Goal: Task Accomplishment & Management: Manage account settings

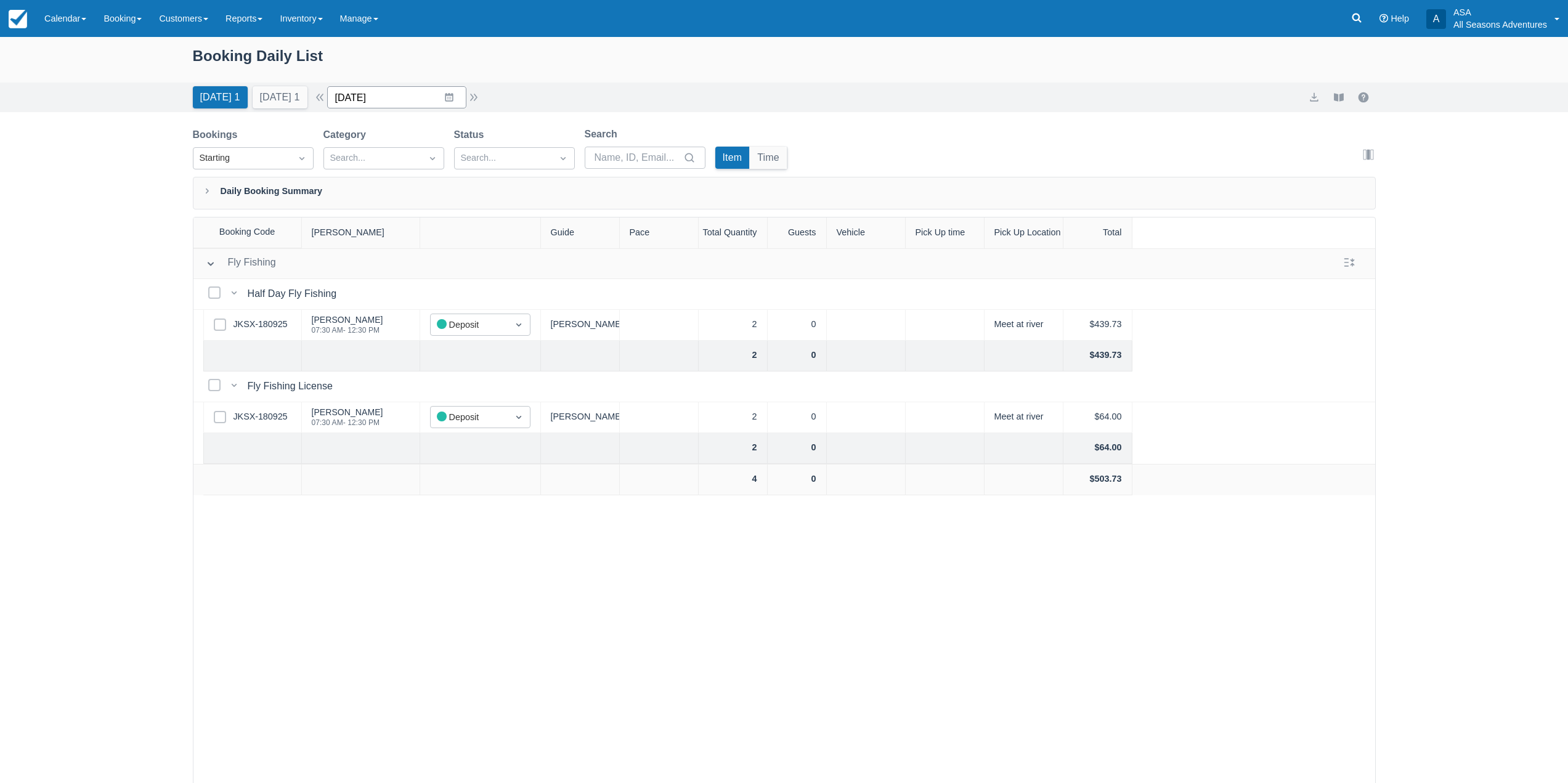
click at [453, 95] on input "09/21/25" at bounding box center [396, 98] width 139 height 22
click at [425, 284] on td "1" at bounding box center [425, 286] width 24 height 24
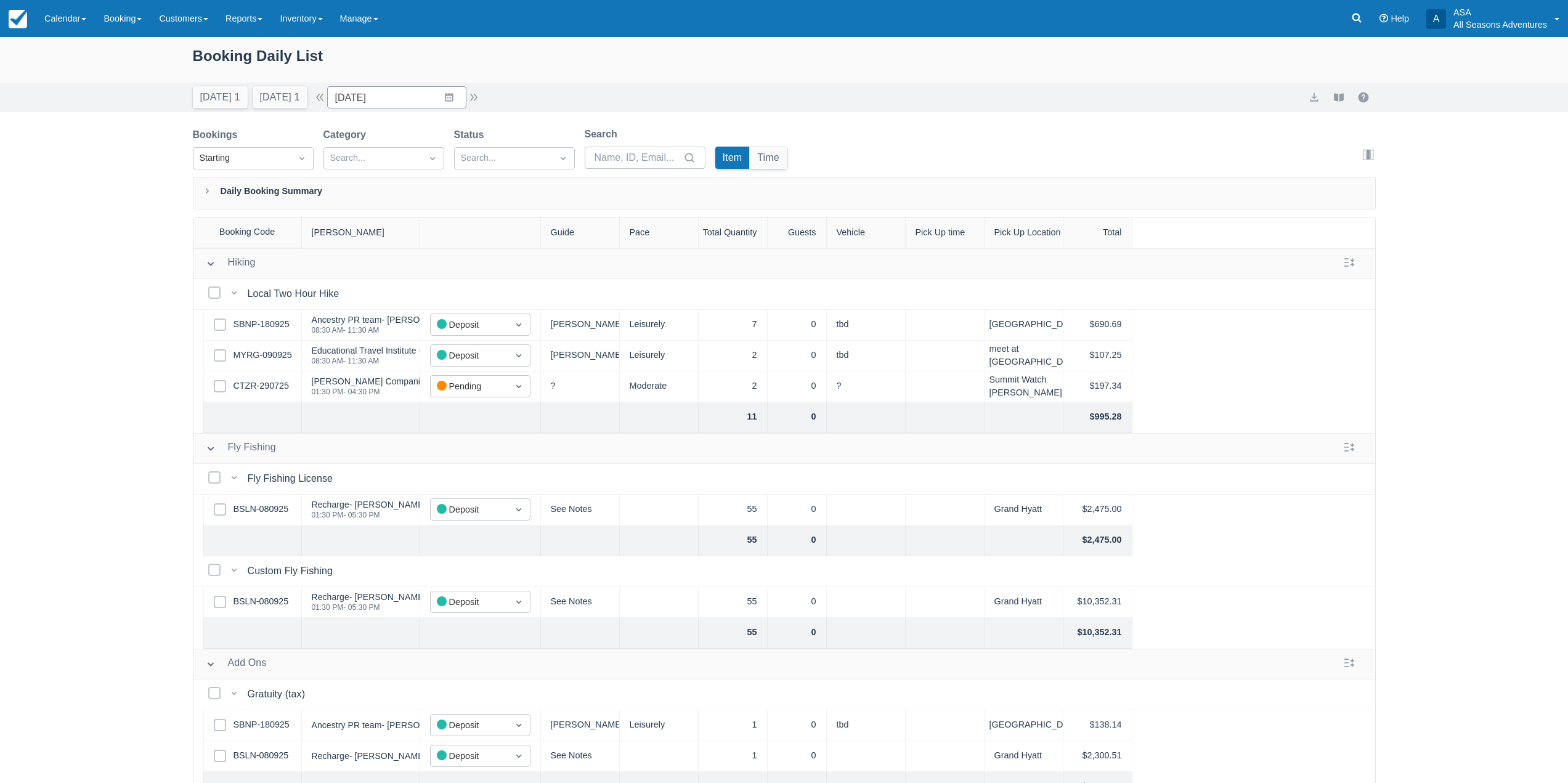
scroll to position [61, 0]
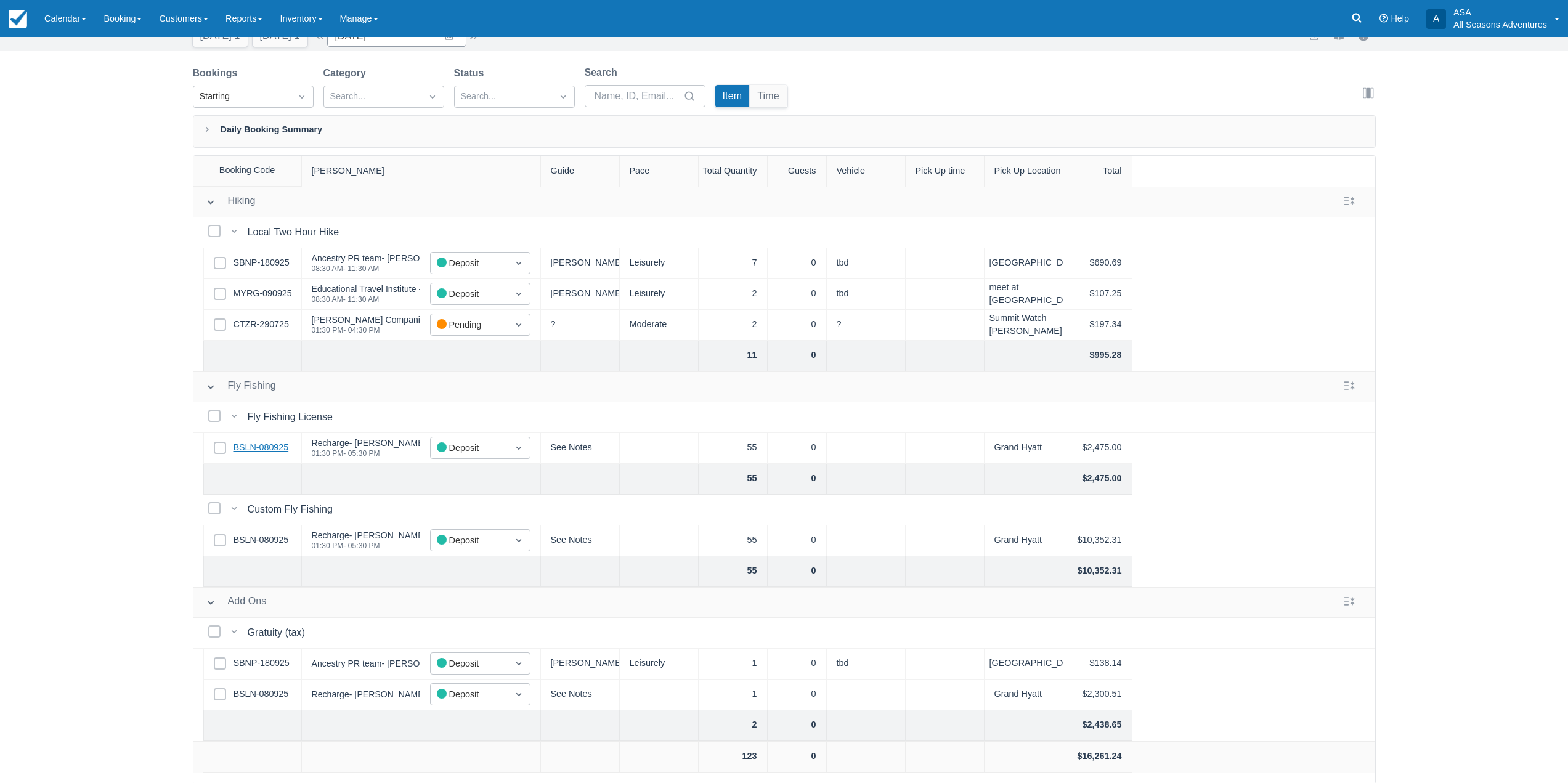
click at [262, 447] on link "BSLN-080925" at bounding box center [261, 447] width 55 height 13
click at [255, 447] on link "BSLN-080925" at bounding box center [261, 447] width 55 height 13
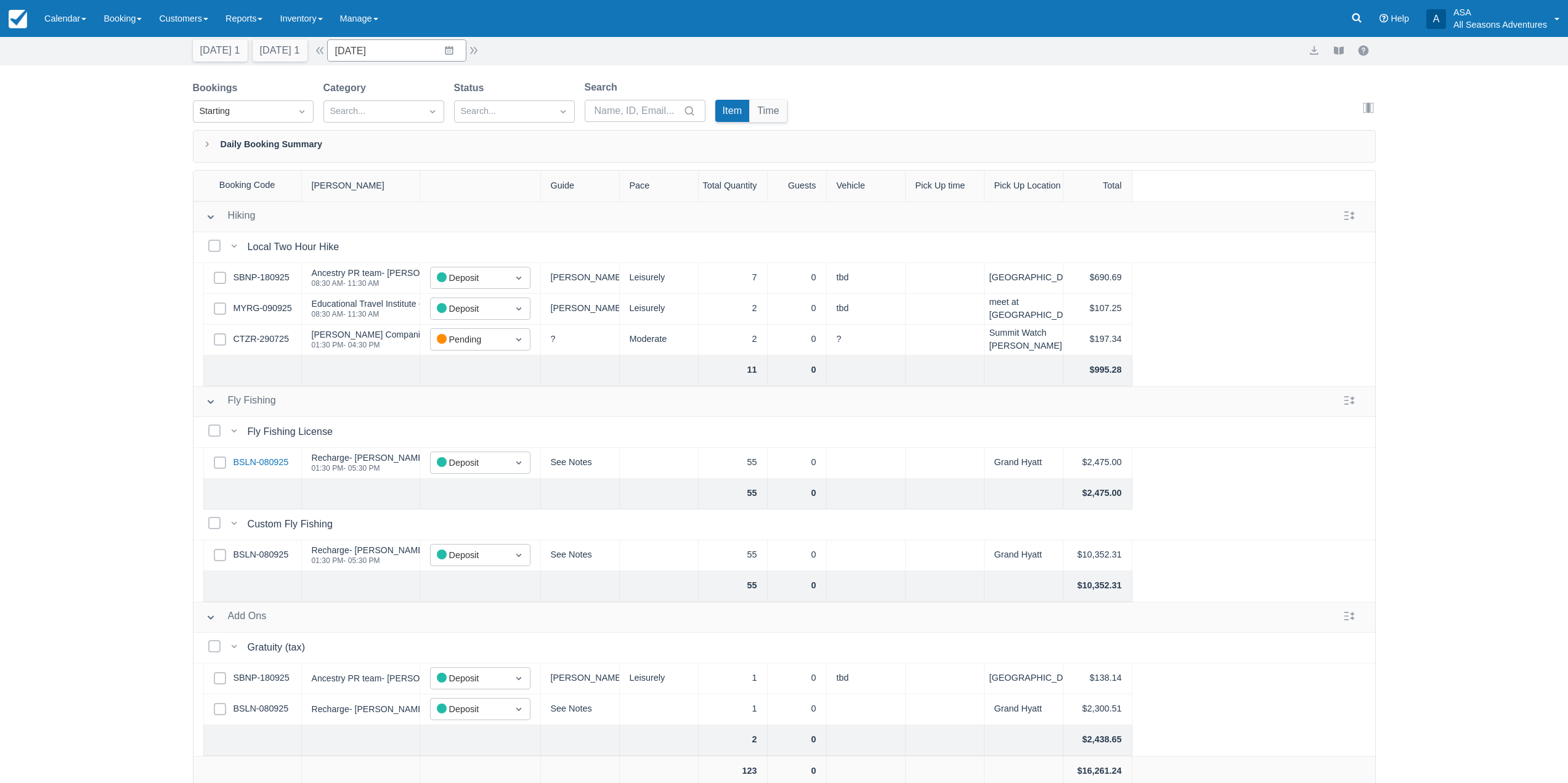
scroll to position [0, 0]
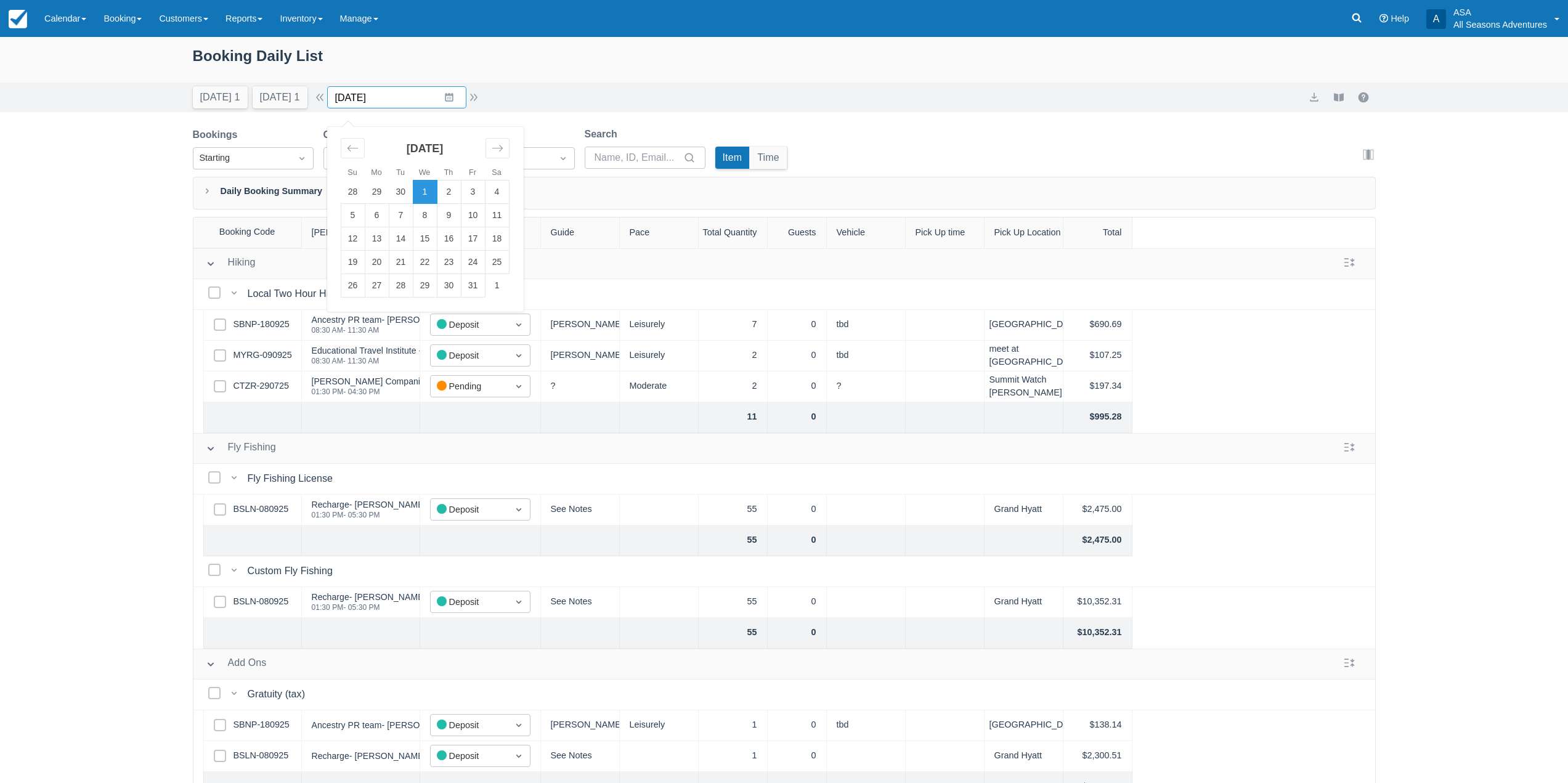
click at [450, 101] on input "10/01/25" at bounding box center [396, 98] width 139 height 22
click at [457, 260] on td "23" at bounding box center [448, 262] width 24 height 24
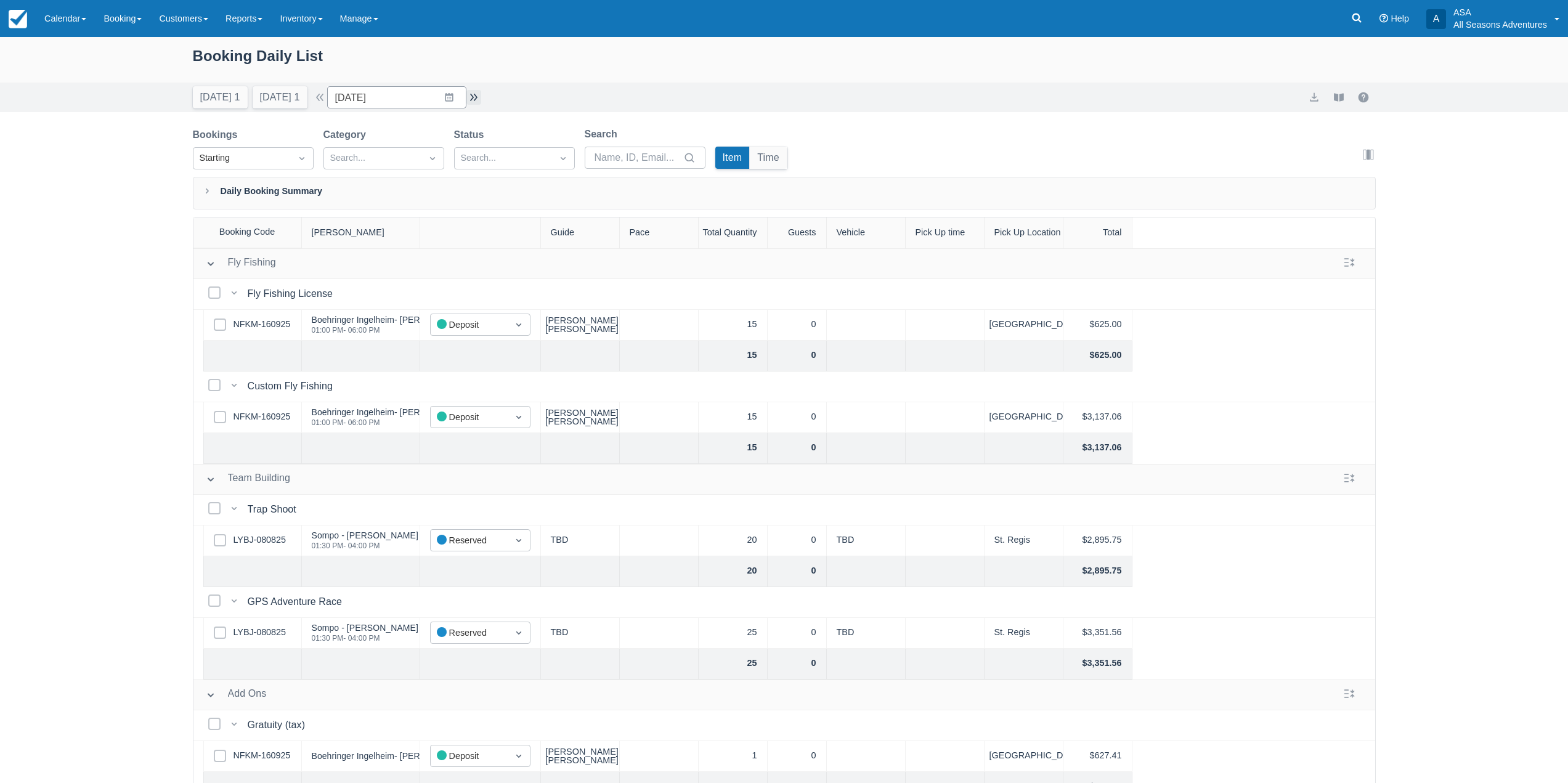
click at [481, 96] on button "button" at bounding box center [473, 98] width 15 height 15
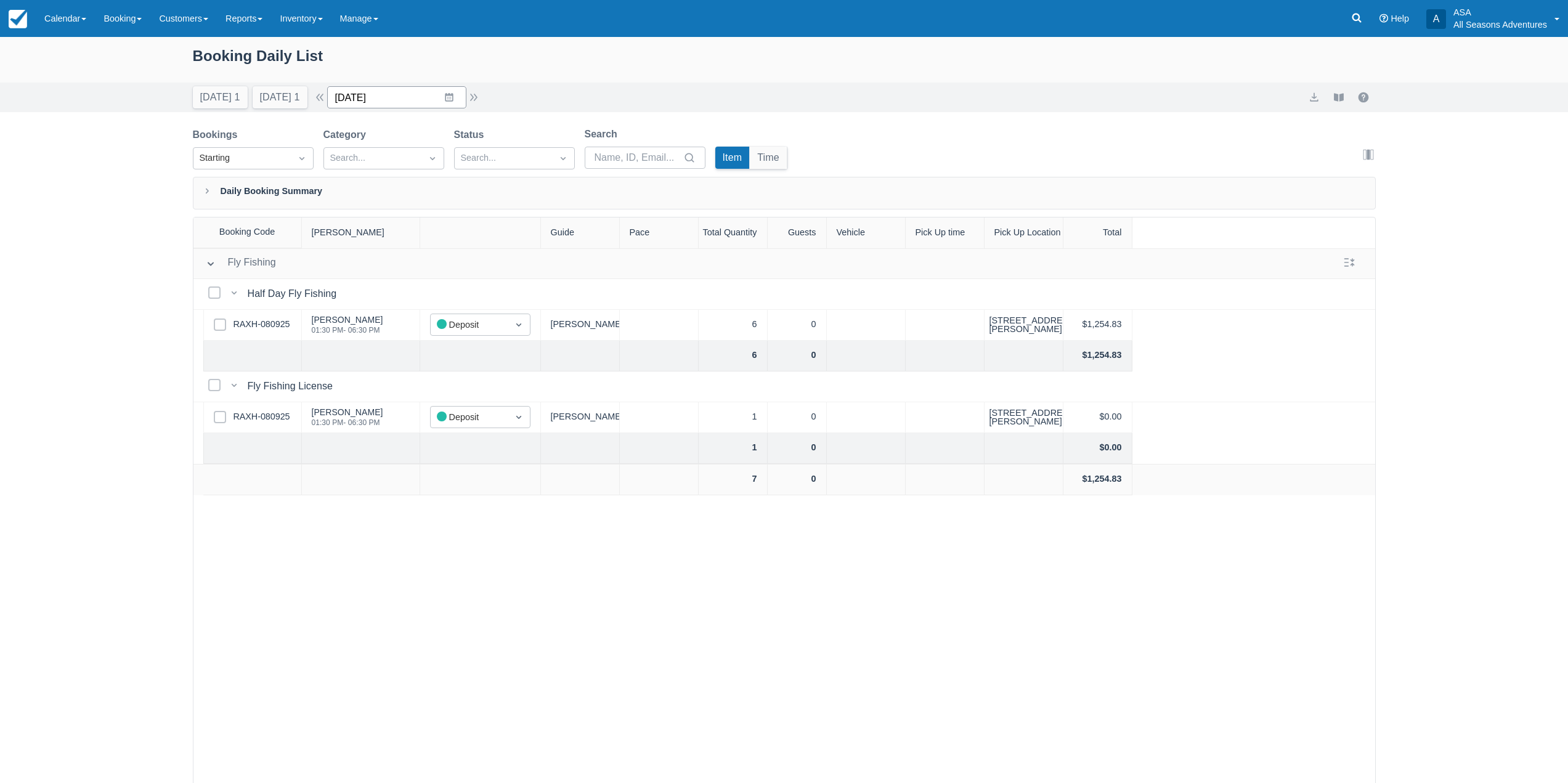
click at [451, 96] on input "10/25/25" at bounding box center [396, 98] width 139 height 22
click at [478, 254] on td "24" at bounding box center [473, 262] width 24 height 24
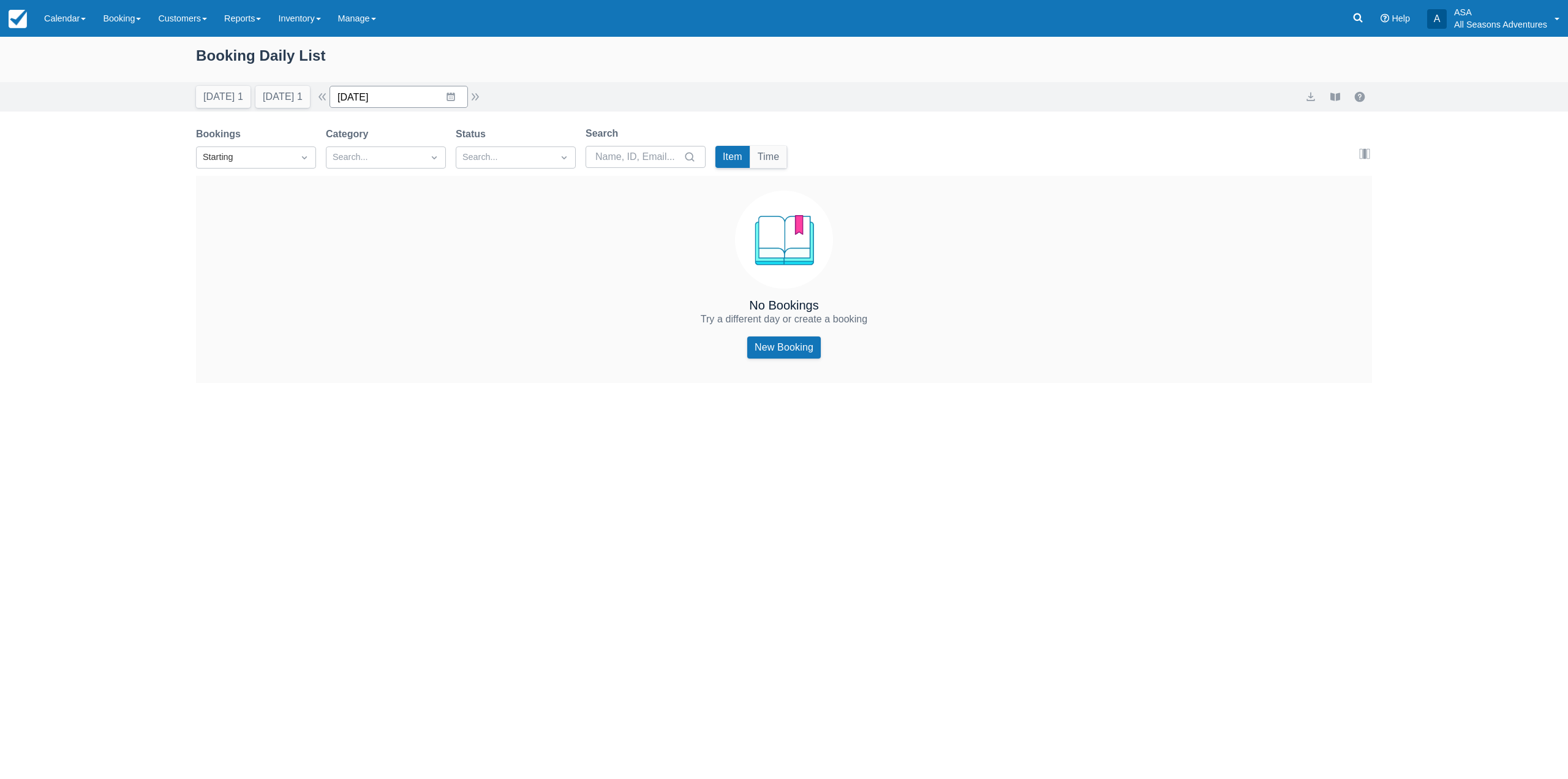
click at [463, 102] on input "10/24/25" at bounding box center [399, 97] width 138 height 22
click at [352, 291] on td "26" at bounding box center [355, 285] width 24 height 24
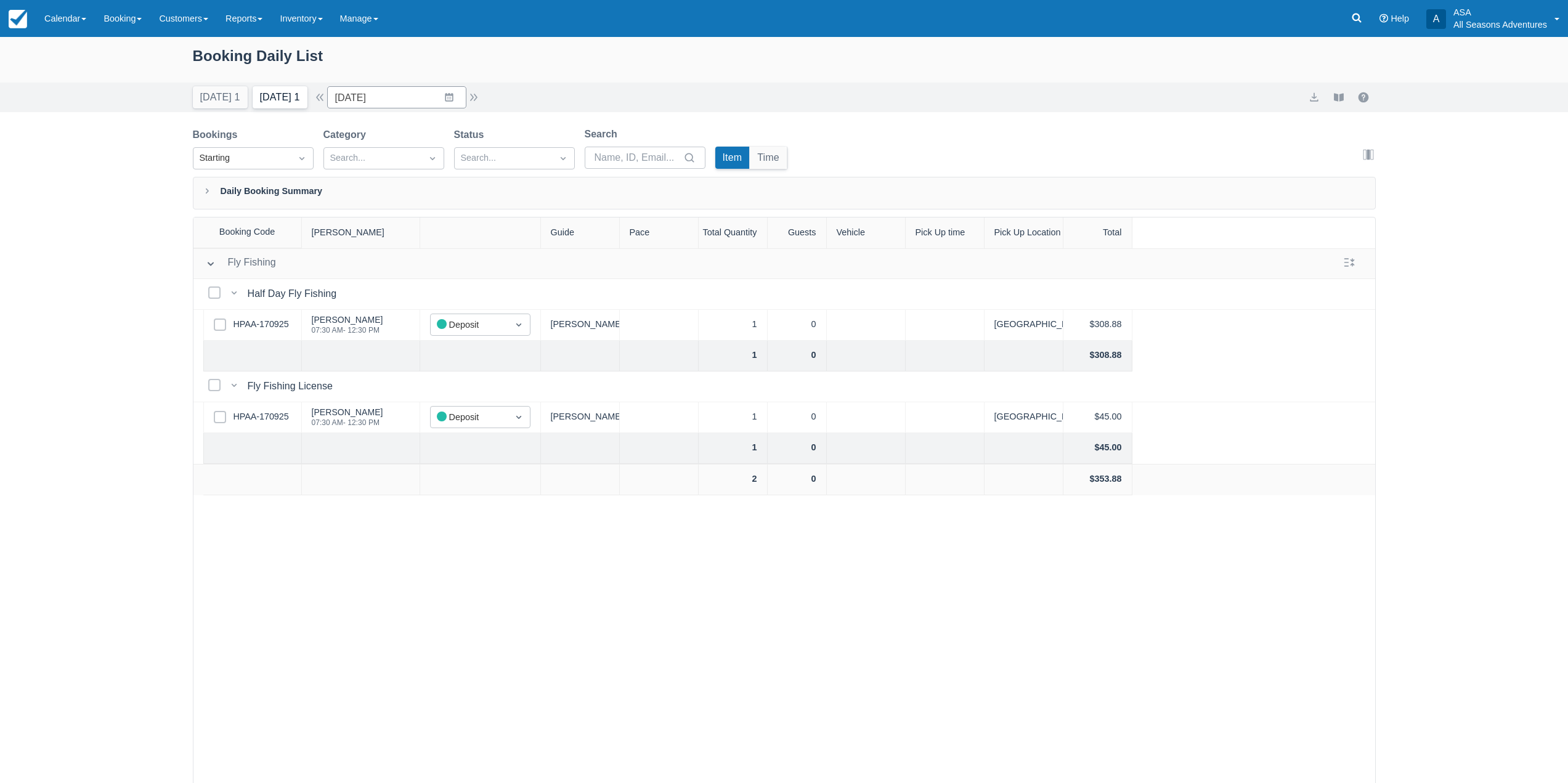
click at [289, 96] on button "Tomorrow 1" at bounding box center [280, 98] width 55 height 22
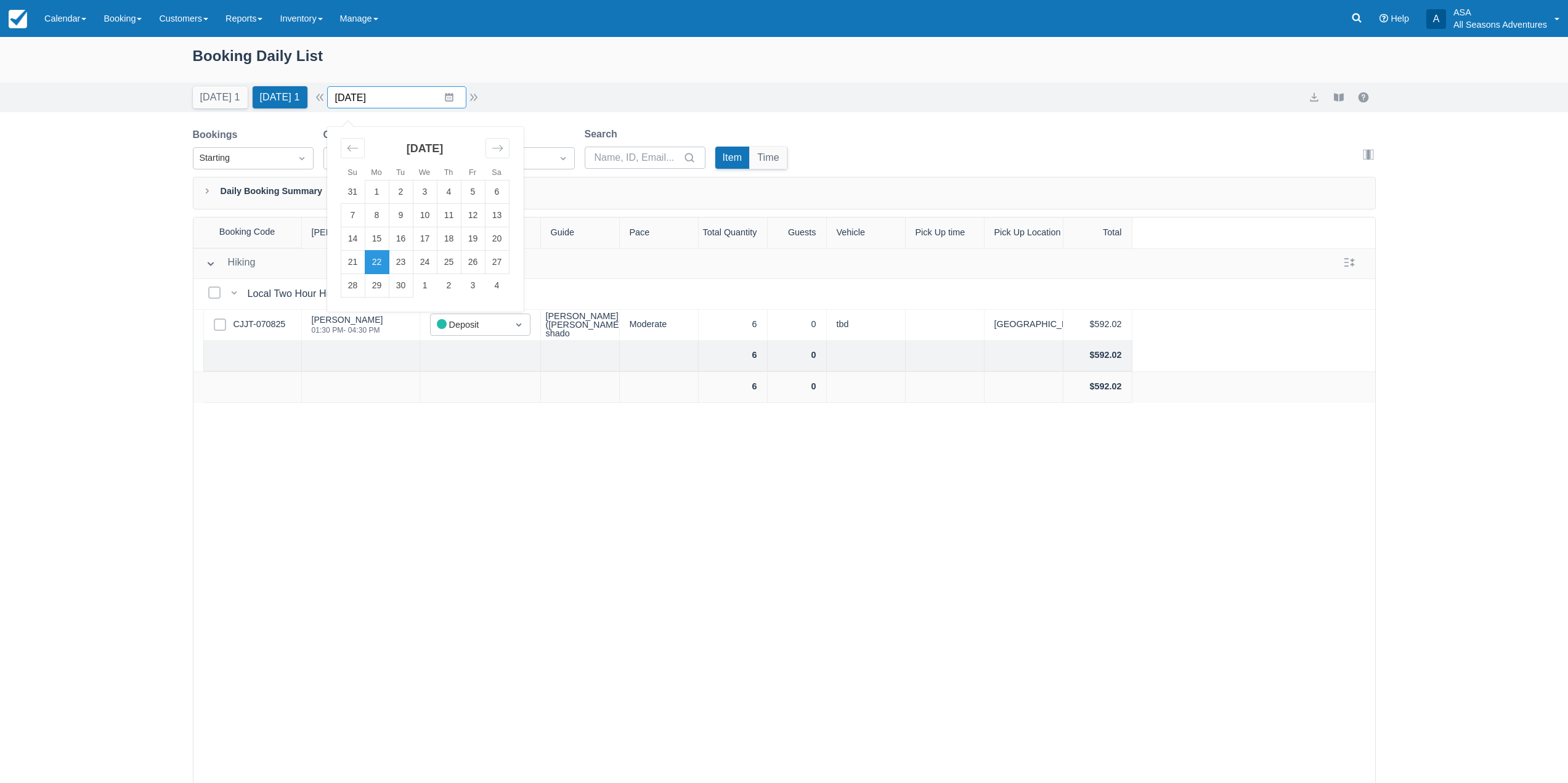
click at [455, 100] on input "09/22/25" at bounding box center [396, 98] width 139 height 22
click at [408, 261] on td "23" at bounding box center [401, 262] width 24 height 24
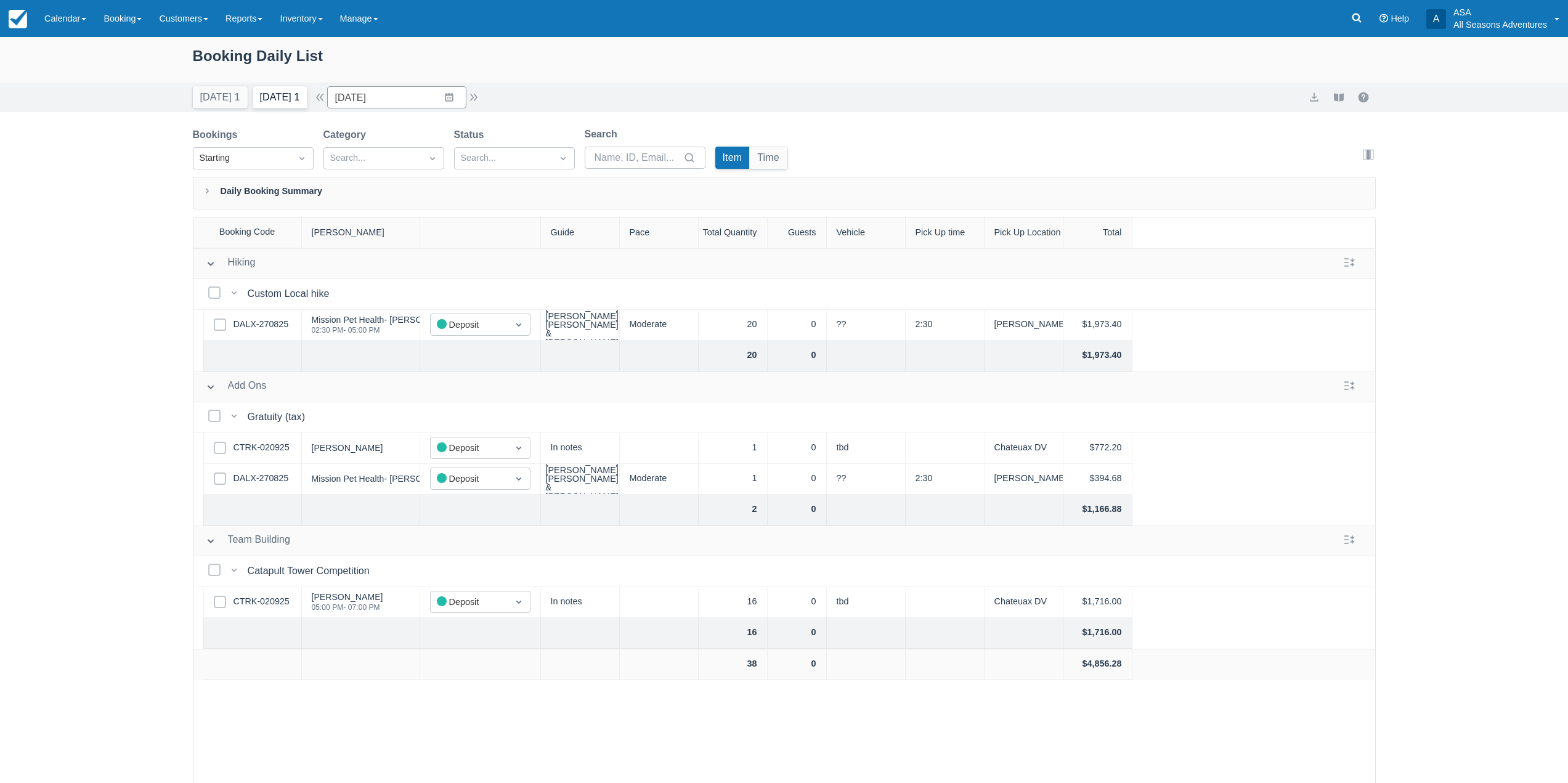
click at [280, 104] on button "Tomorrow 1" at bounding box center [280, 98] width 55 height 22
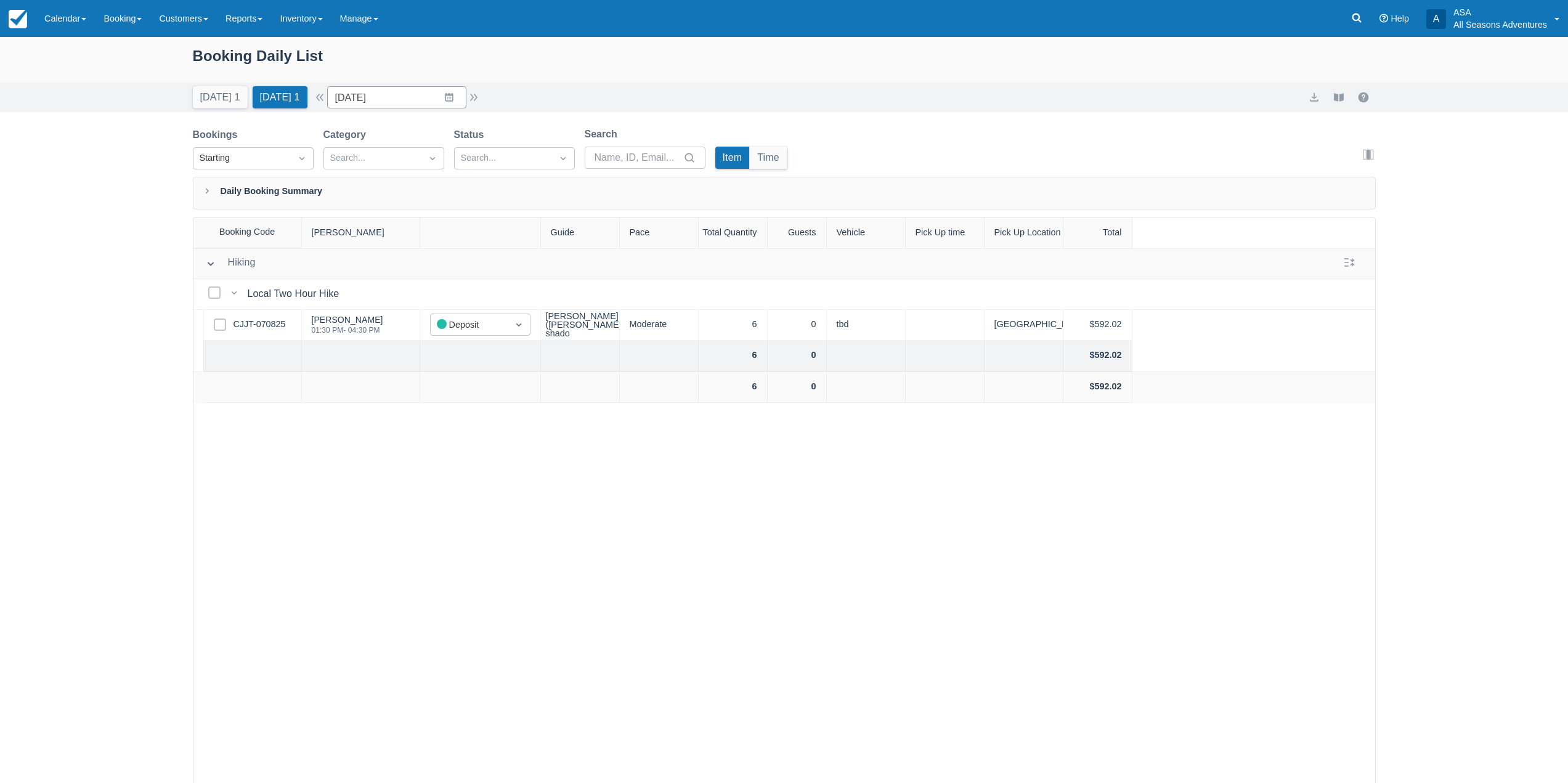
click at [370, 455] on div "Hiking Hiking Select Bookings Local Two Hour Hike Local Two Hour Hike Select Ro…" at bounding box center [784, 546] width 1181 height 597
click at [208, 66] on div "Booking Daily List" at bounding box center [784, 62] width 1183 height 35
click at [208, 47] on div "Booking Daily List" at bounding box center [784, 62] width 1183 height 35
click at [181, 62] on div "Booking Daily List" at bounding box center [784, 60] width 1568 height 46
drag, startPoint x: 189, startPoint y: 53, endPoint x: 356, endPoint y: 51, distance: 167.0
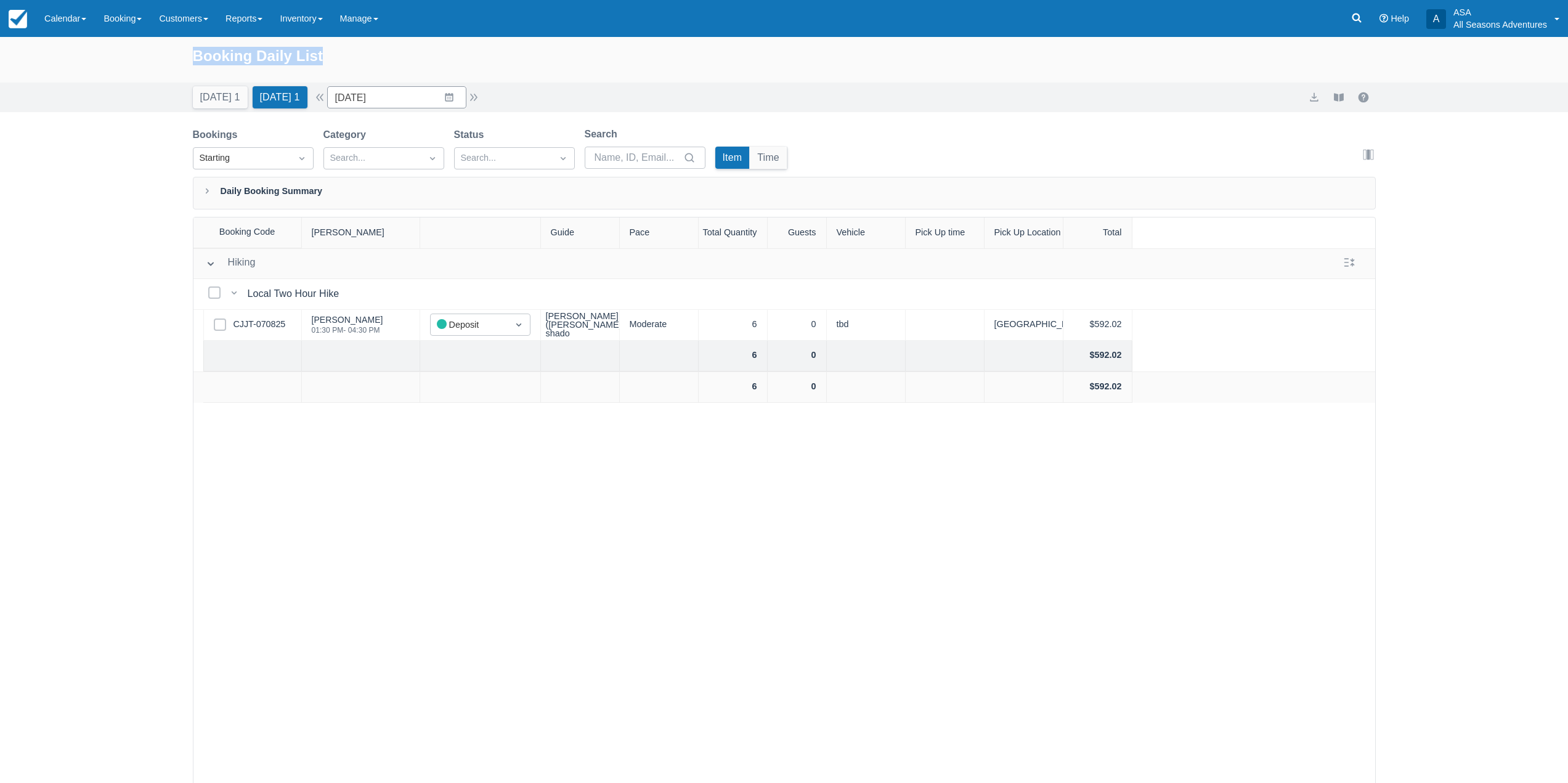
click at [356, 51] on div "Booking Daily List" at bounding box center [784, 60] width 1568 height 46
click at [355, 55] on div "Booking Daily List" at bounding box center [784, 62] width 1183 height 35
drag, startPoint x: 190, startPoint y: 55, endPoint x: 328, endPoint y: 54, distance: 138.0
click at [328, 54] on div "Booking Daily List" at bounding box center [784, 60] width 1568 height 46
click at [328, 54] on div "Booking Daily List" at bounding box center [784, 62] width 1183 height 35
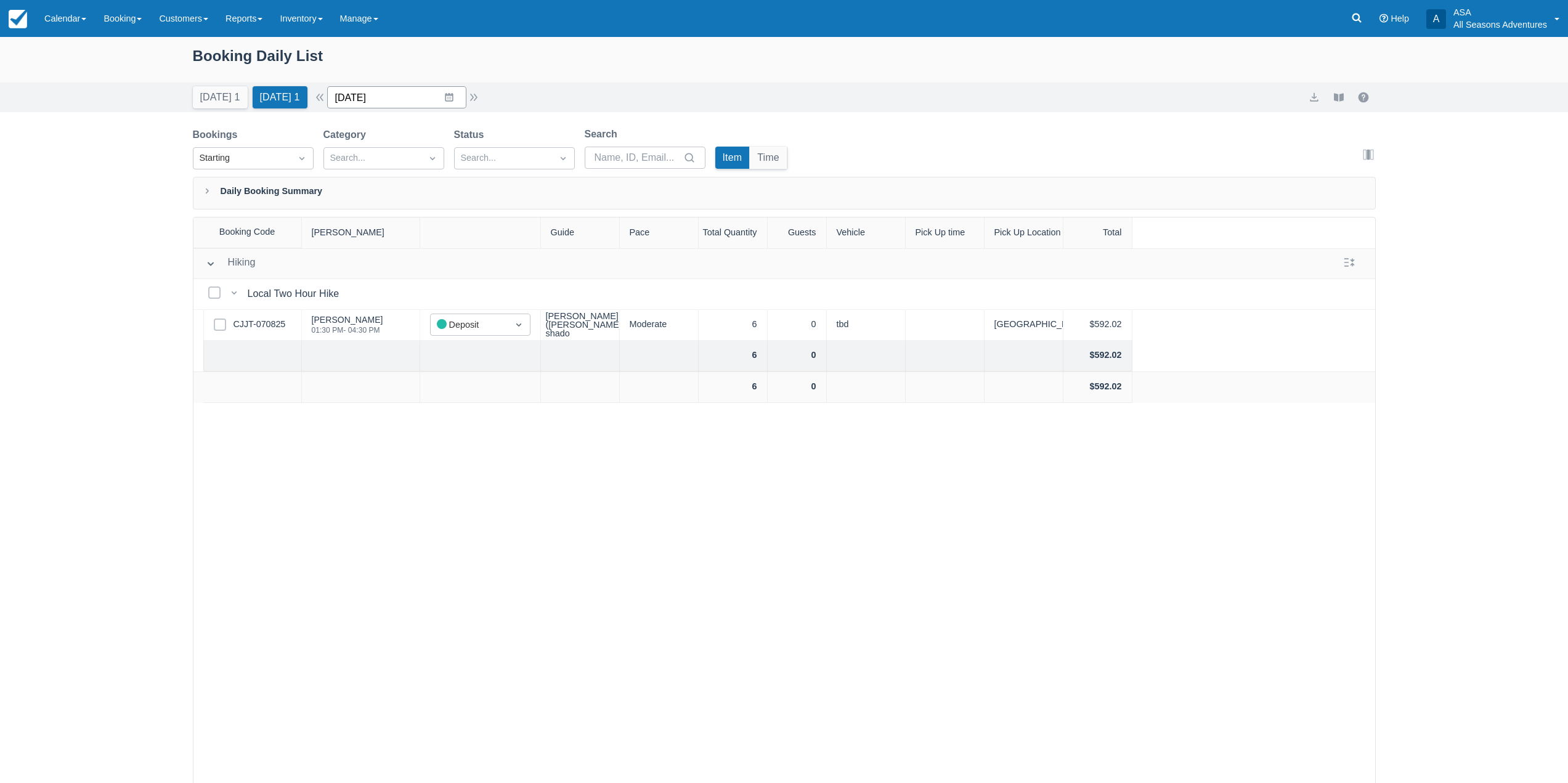
click at [462, 100] on input "09/22/25" at bounding box center [396, 98] width 139 height 22
click at [409, 263] on td "23" at bounding box center [401, 262] width 24 height 24
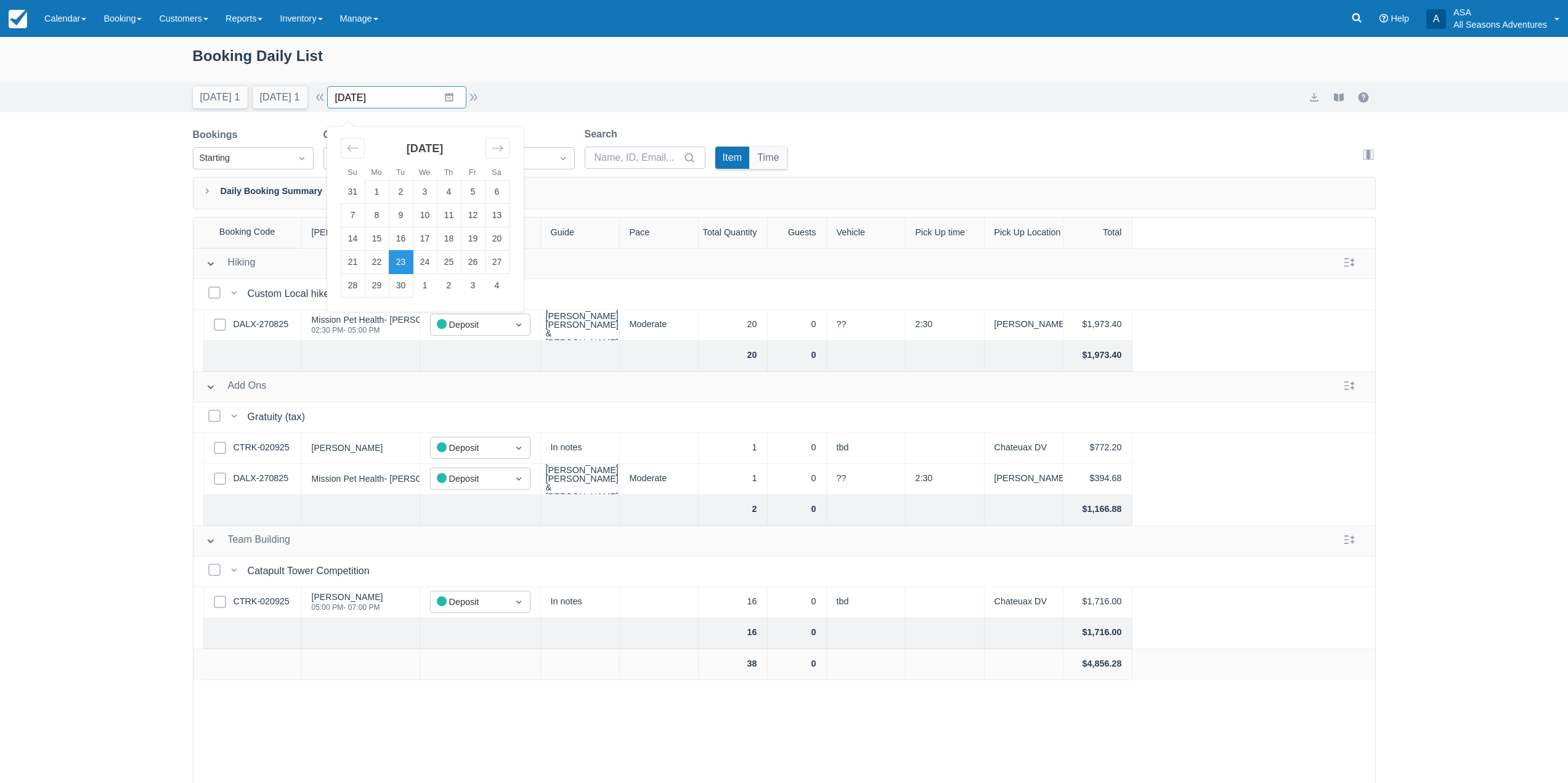
click at [454, 101] on input "09/23/25" at bounding box center [396, 98] width 139 height 22
click at [380, 258] on td "22" at bounding box center [376, 262] width 24 height 24
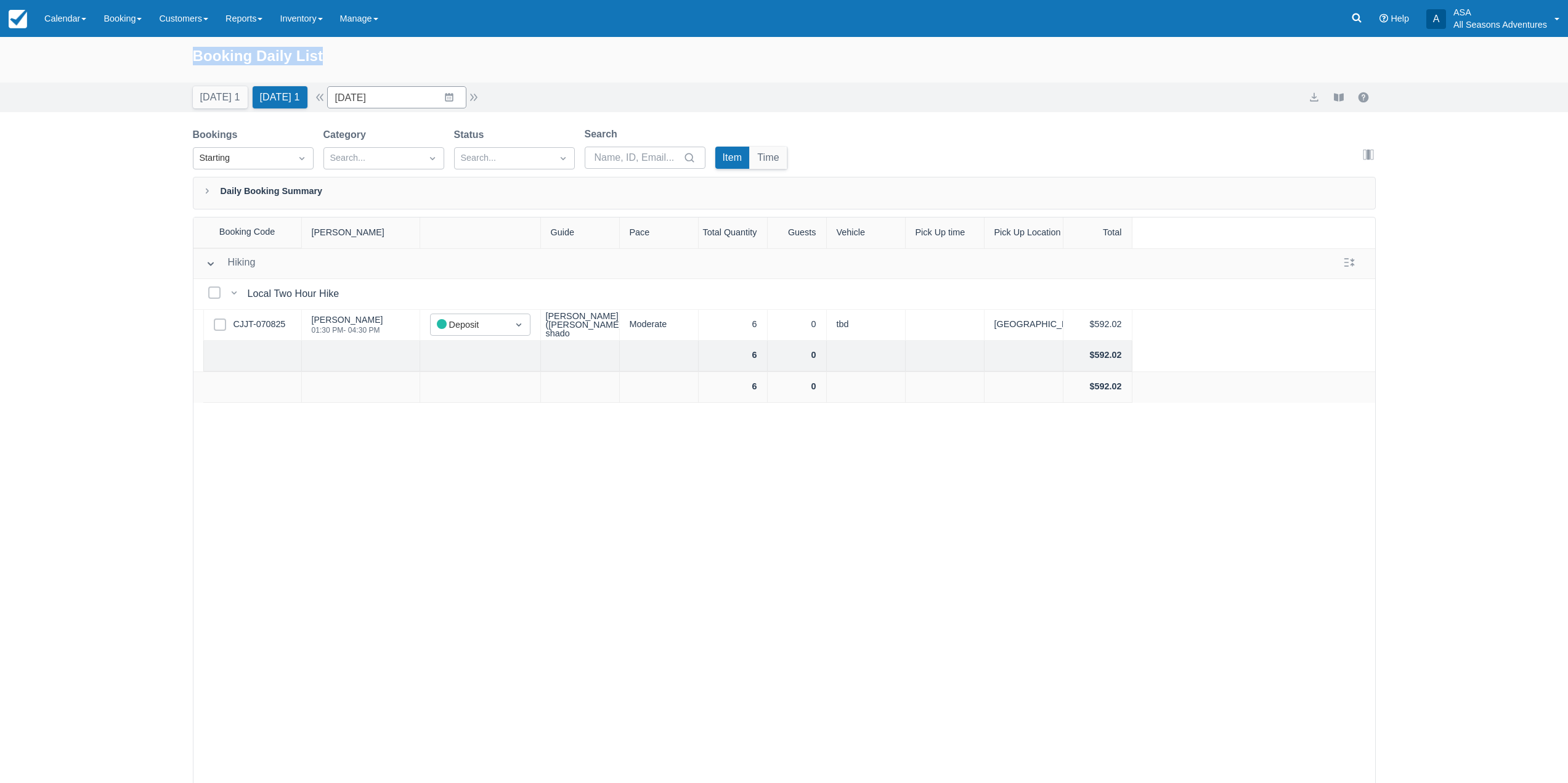
drag, startPoint x: 191, startPoint y: 51, endPoint x: 388, endPoint y: 80, distance: 199.1
click at [388, 80] on div "Booking Daily List" at bounding box center [784, 60] width 1568 height 46
click at [369, 56] on div "Booking Daily List" at bounding box center [784, 62] width 1183 height 35
click at [455, 98] on input "09/22/25" at bounding box center [396, 98] width 139 height 22
click at [410, 263] on td "23" at bounding box center [401, 262] width 24 height 24
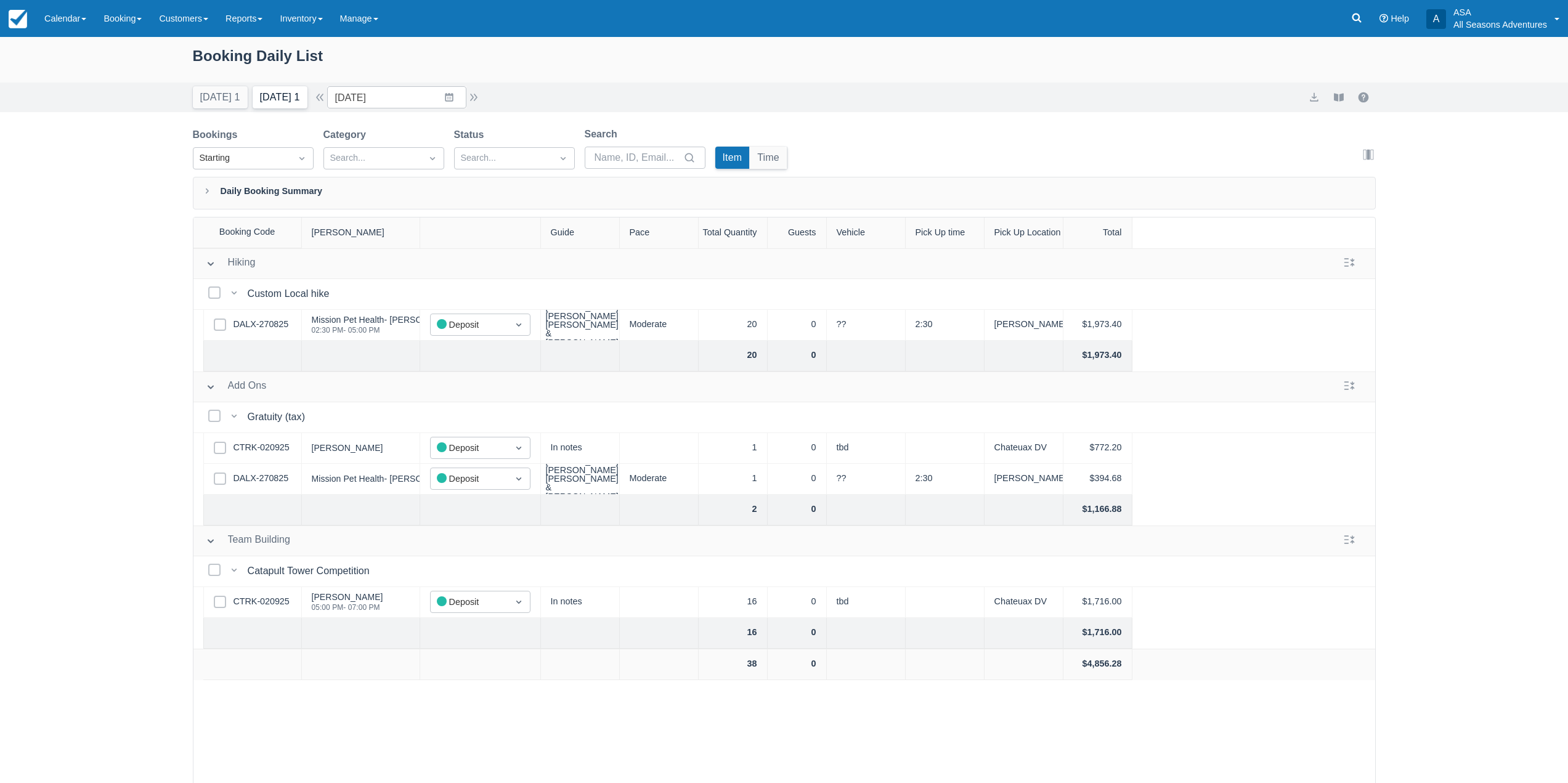
click at [291, 98] on button "Tomorrow 1" at bounding box center [280, 98] width 55 height 22
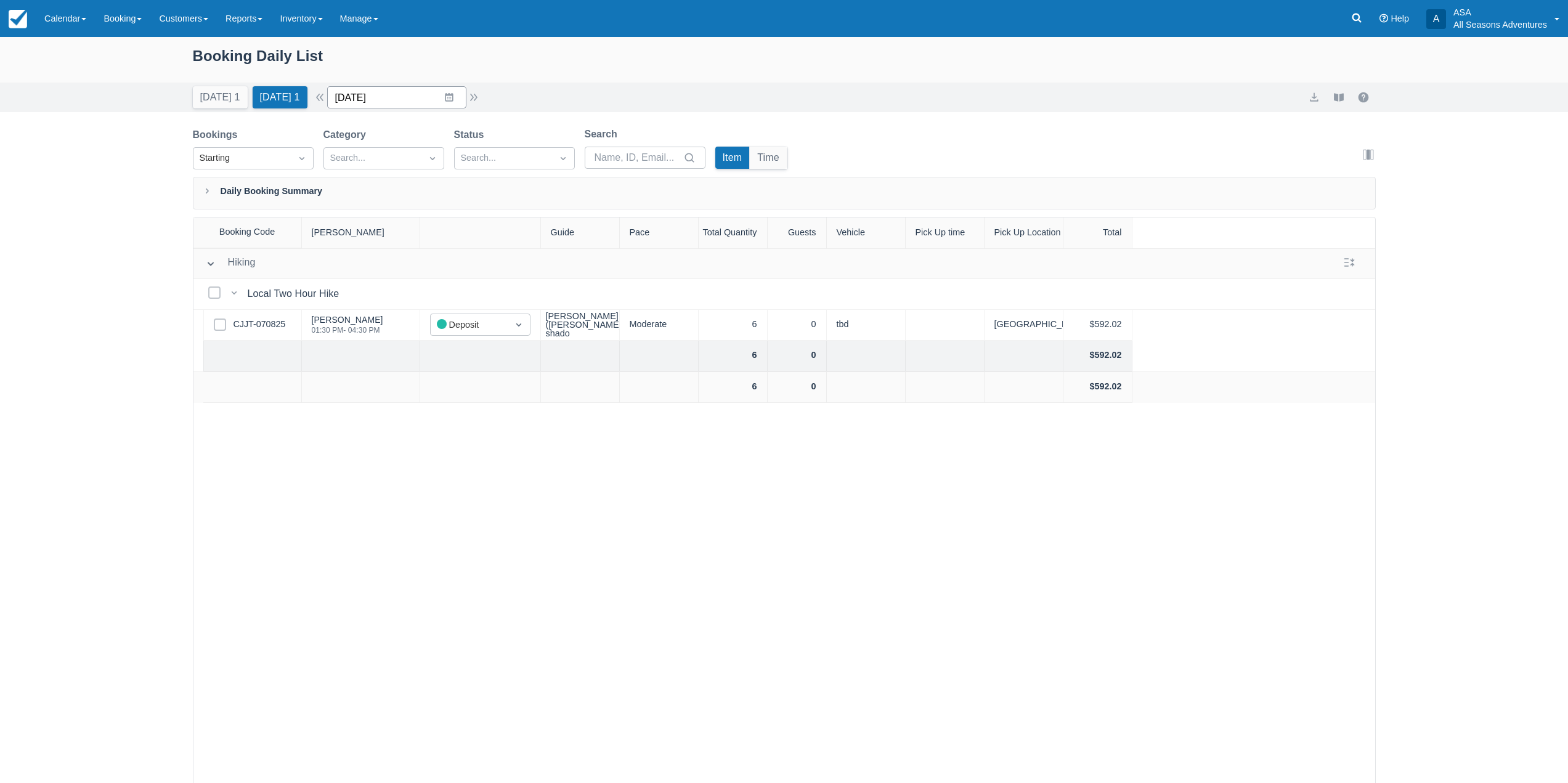
click at [431, 89] on input "09/22/25" at bounding box center [396, 98] width 139 height 22
click at [400, 263] on td "23" at bounding box center [401, 262] width 24 height 24
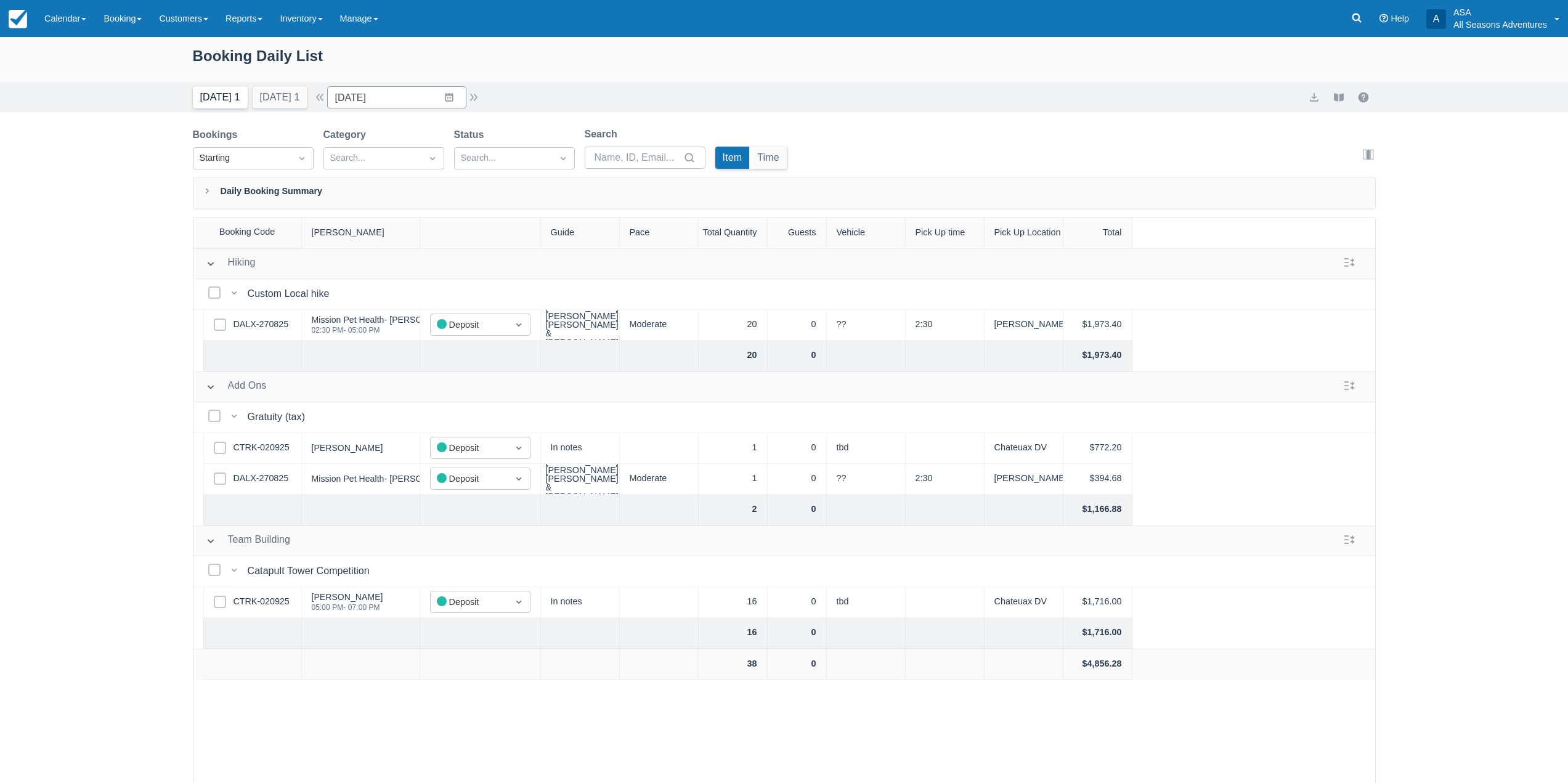
click at [232, 98] on button "Today 1" at bounding box center [220, 98] width 55 height 22
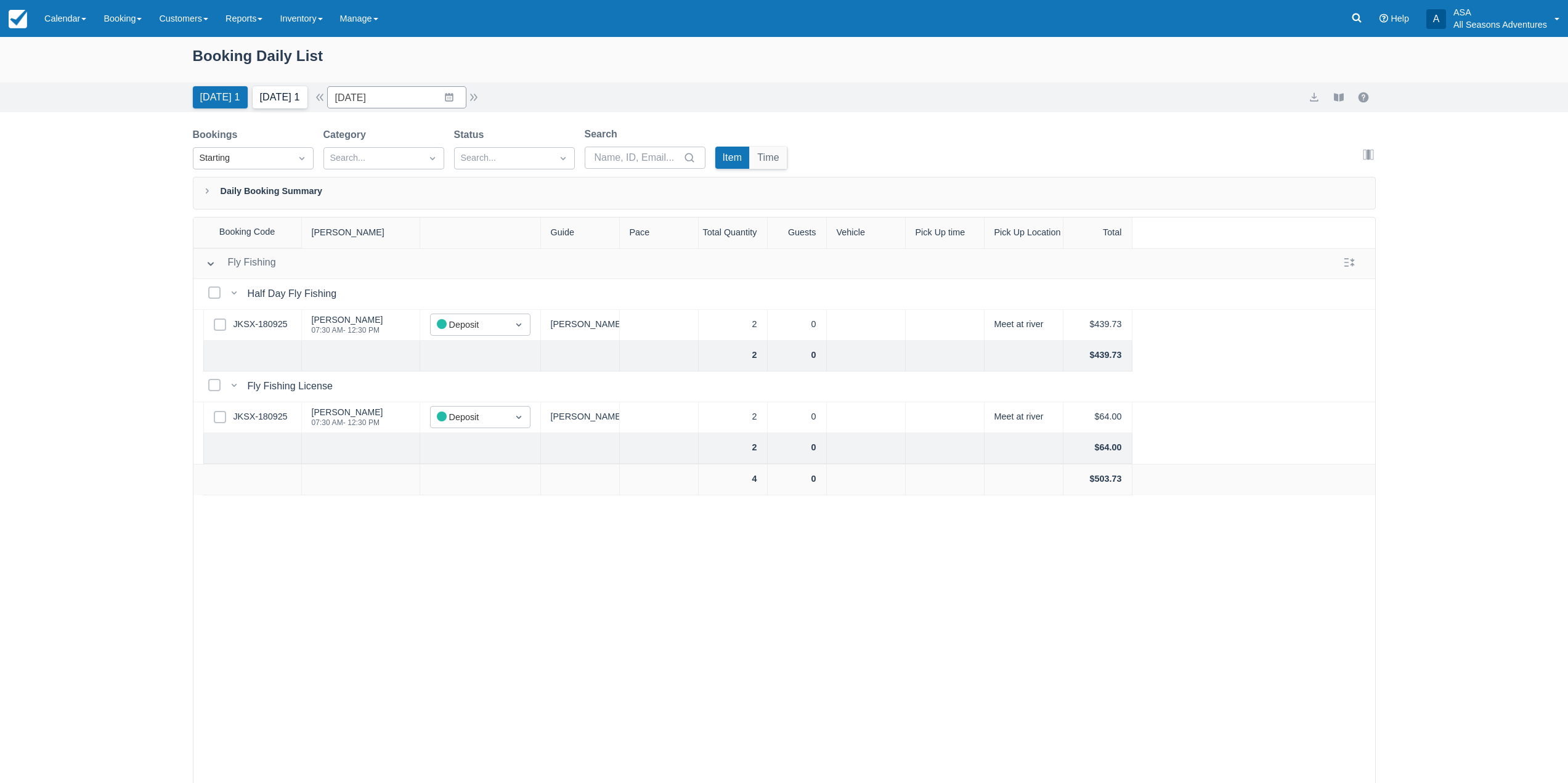
click at [281, 102] on button "Tomorrow 1" at bounding box center [280, 98] width 55 height 22
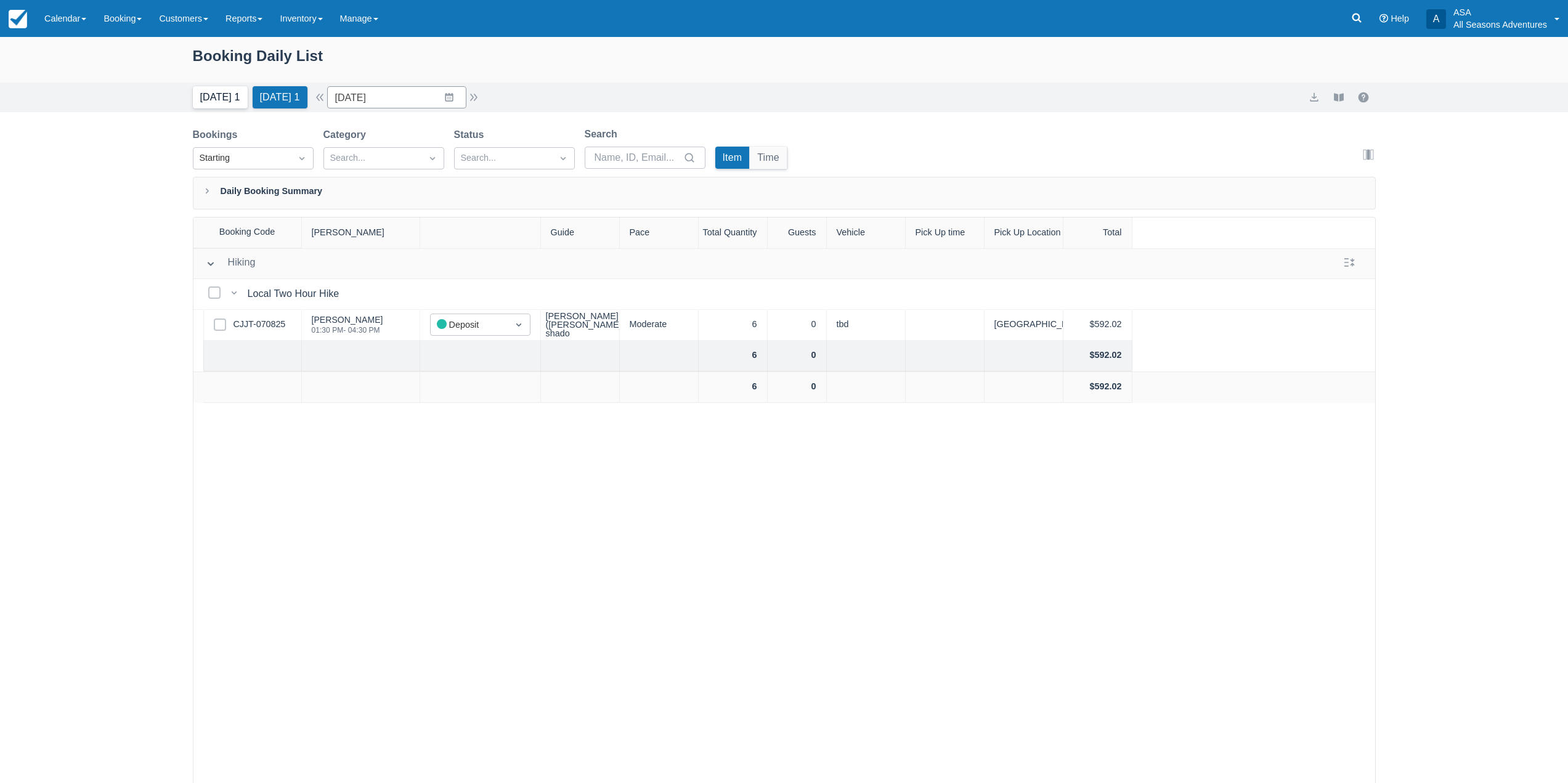
click at [225, 99] on button "Today 1" at bounding box center [220, 98] width 55 height 22
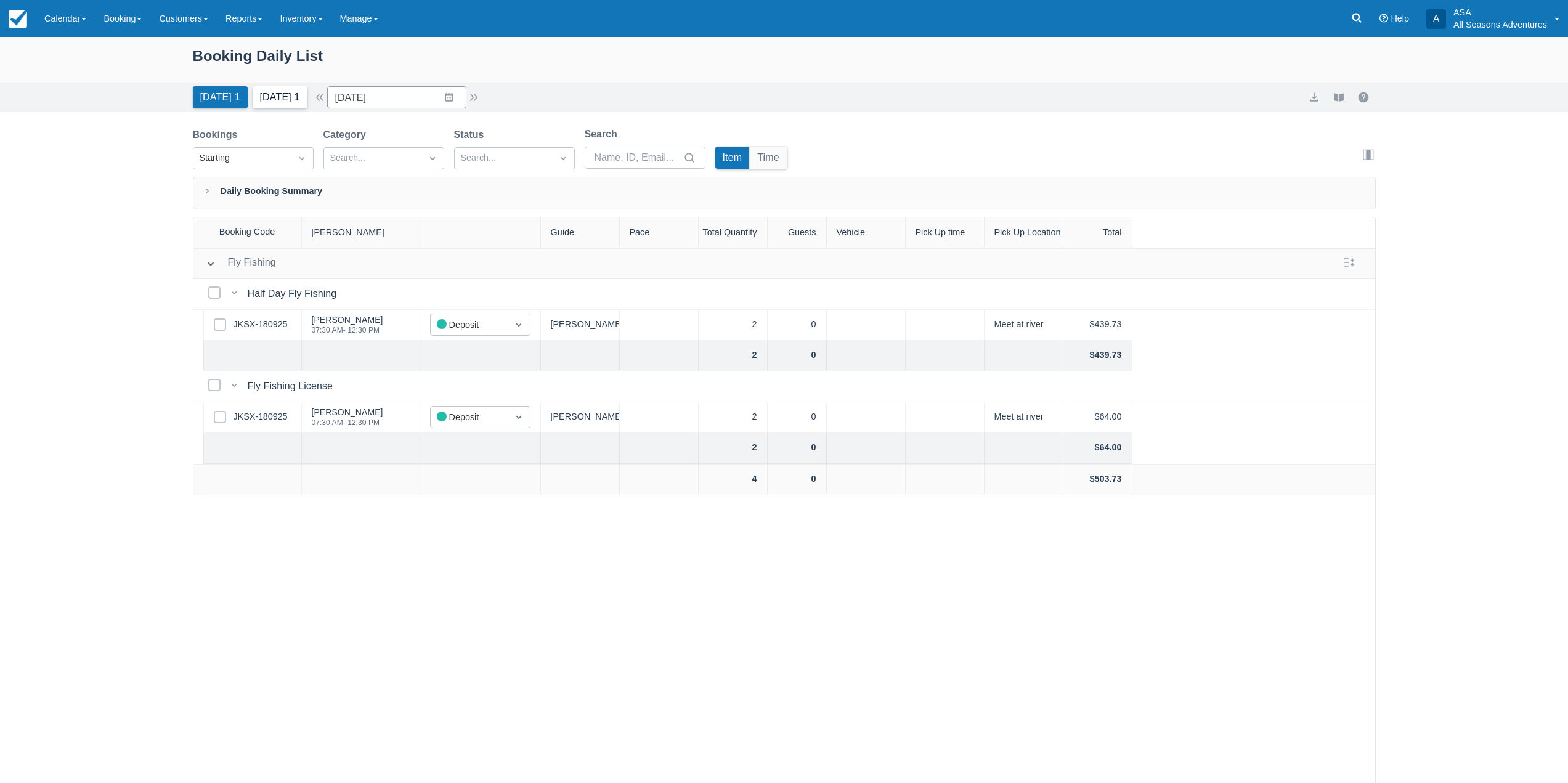
click at [274, 99] on button "Tomorrow 1" at bounding box center [280, 98] width 55 height 22
type input "09/22/25"
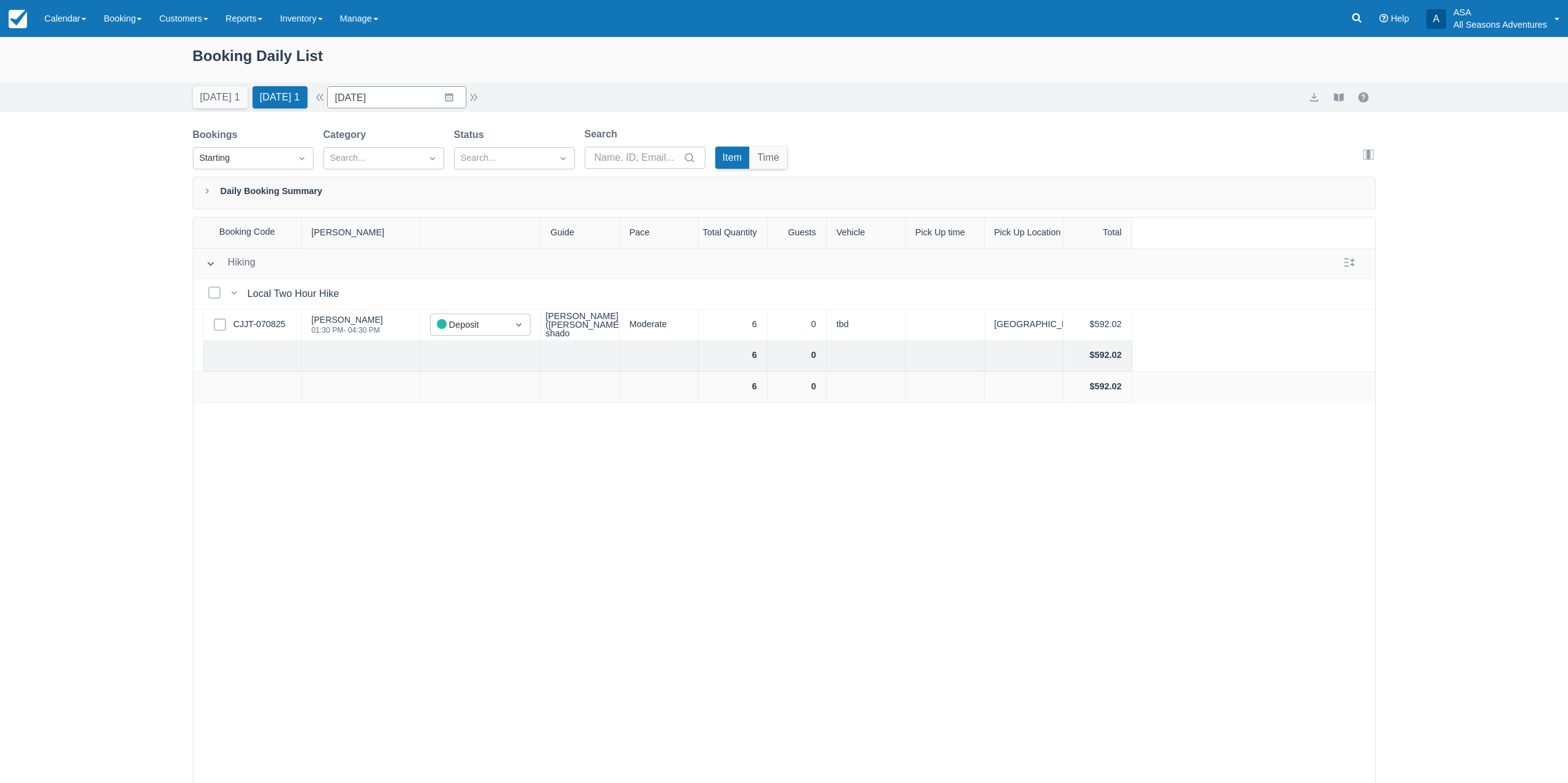
click at [259, 316] on div "Select Row CJJT-070825" at bounding box center [252, 325] width 98 height 31
click at [259, 325] on link "CJJT-070825" at bounding box center [260, 325] width 53 height 13
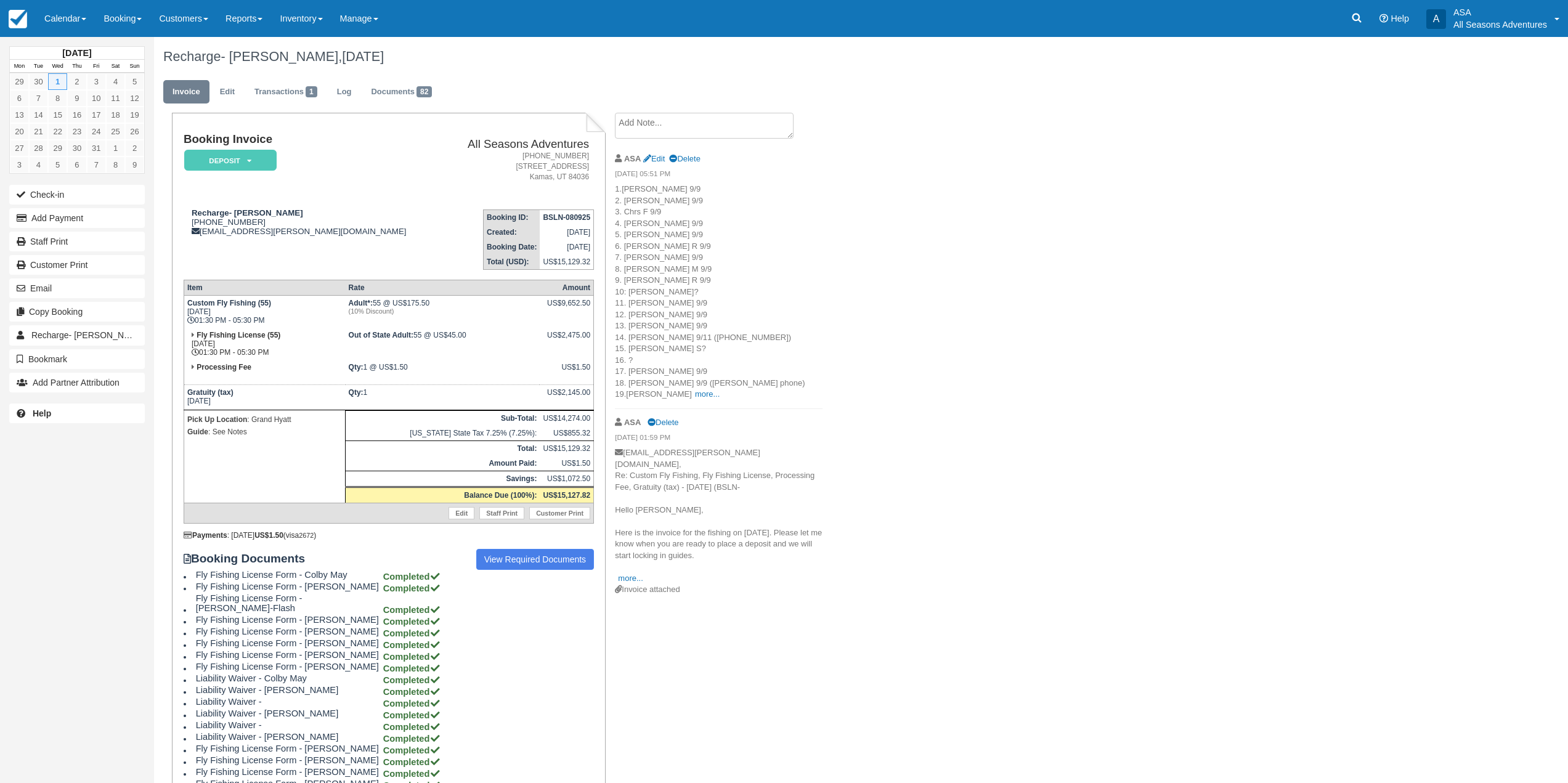
click at [665, 399] on p "1.Scott 9/9 2. Clark 9/9 3. Chrs F 9/9 4. Tyler 9/9 5. Sammy 9/9 6. James R 9/9…" at bounding box center [718, 291] width 208 height 217
click at [695, 393] on link "more..." at bounding box center [706, 393] width 24 height 9
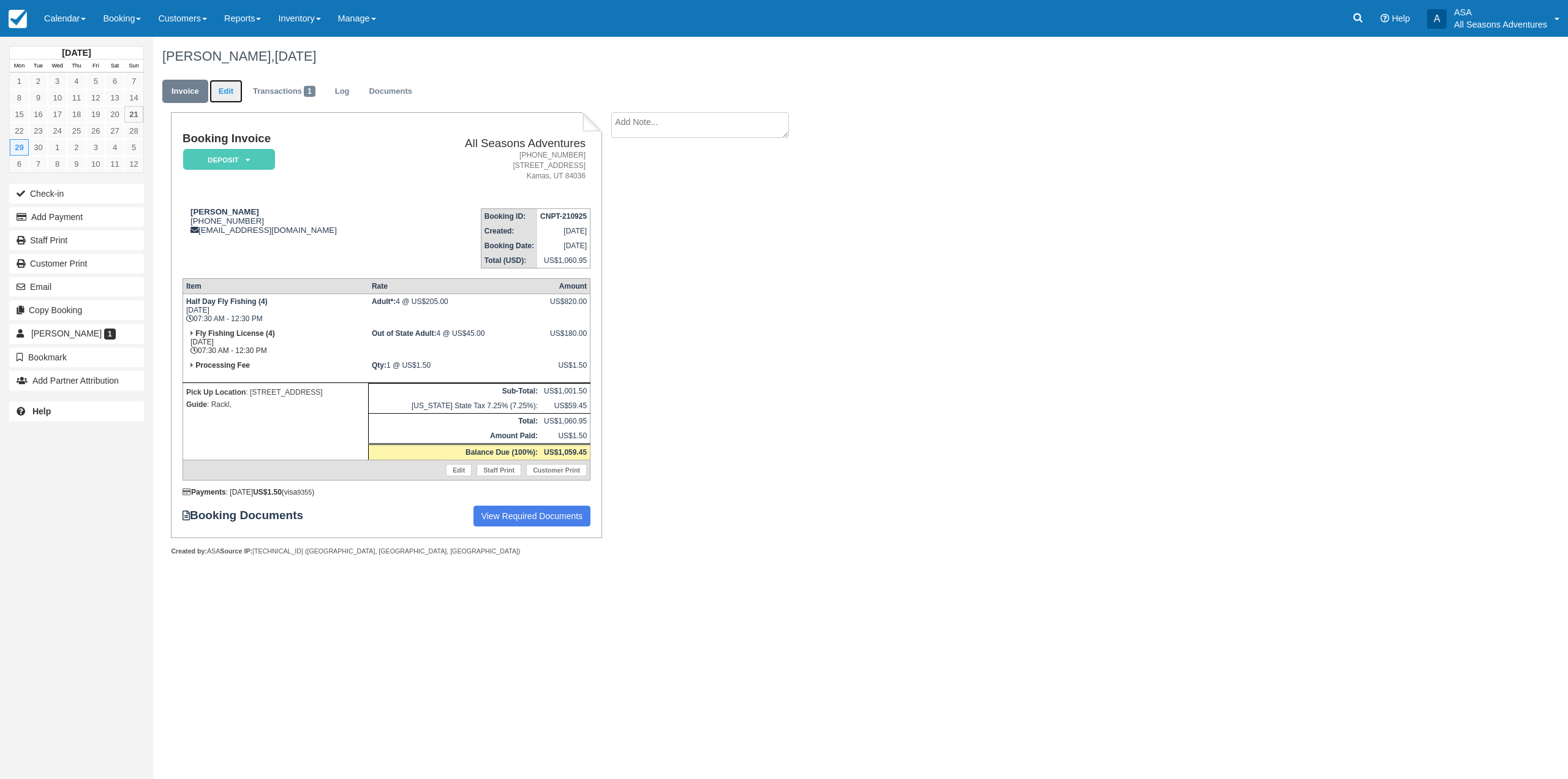
click at [211, 89] on link "Edit" at bounding box center [226, 91] width 33 height 24
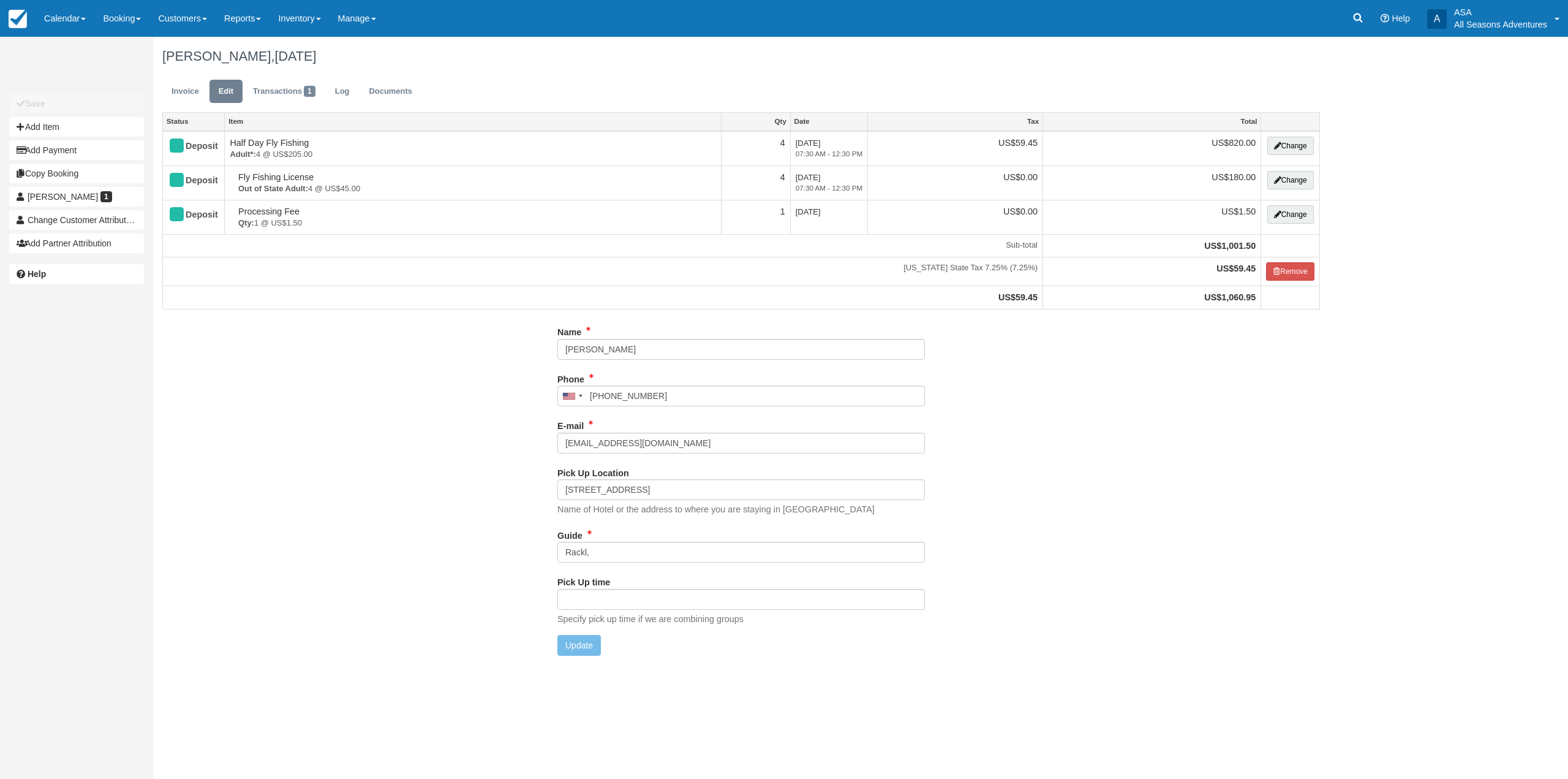
type input "(201) 859-7977"
click at [645, 545] on input "Rackl," at bounding box center [741, 552] width 368 height 21
type input "Rackl, Tim"
click at [570, 646] on button "Update" at bounding box center [579, 645] width 43 height 21
type input "+12018597977"
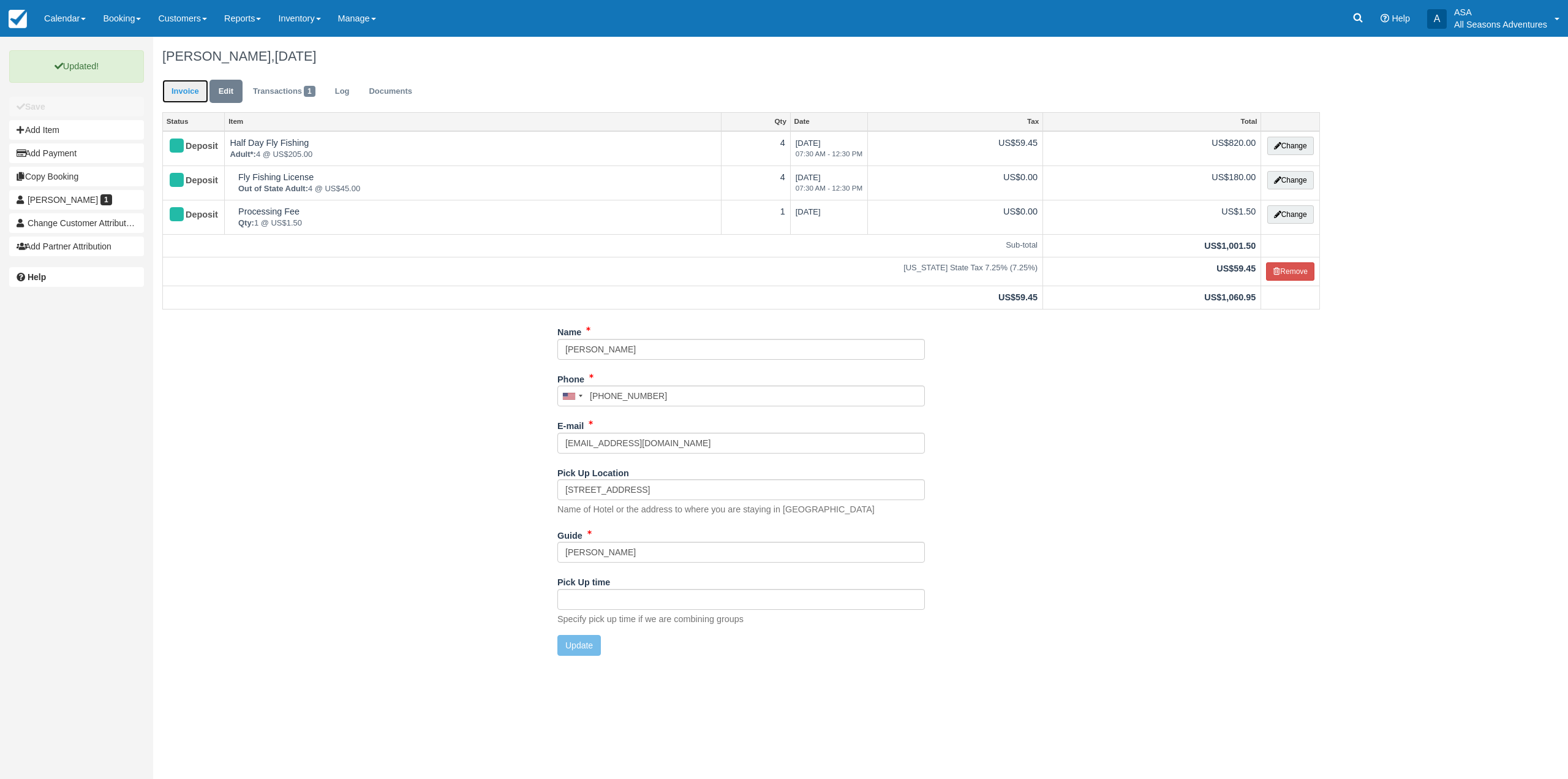
click at [206, 88] on link "Invoice" at bounding box center [185, 91] width 46 height 24
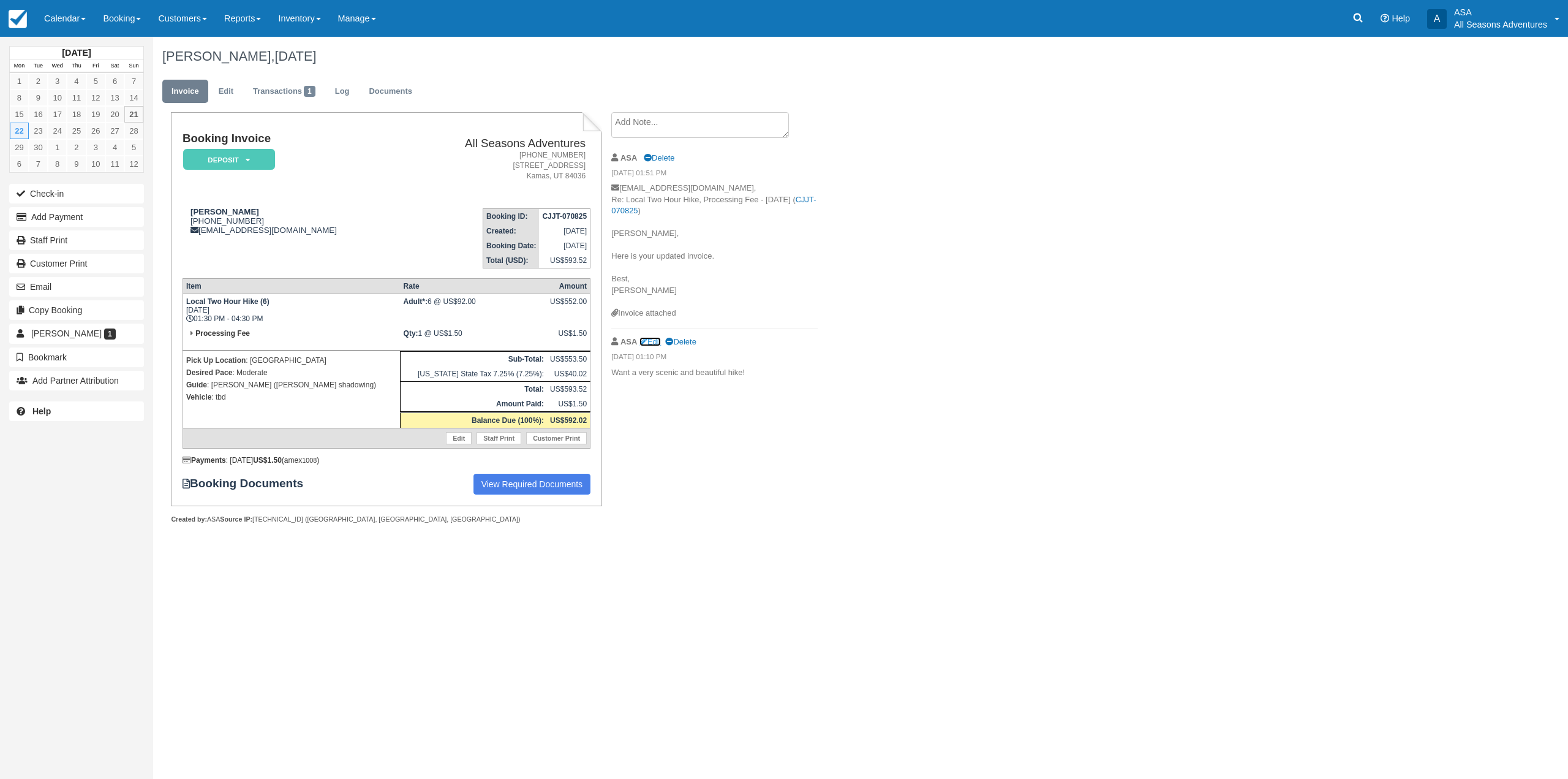
click at [656, 343] on link "Edit" at bounding box center [649, 341] width 21 height 9
type textarea "Want a very scenic and beautiful hike!"
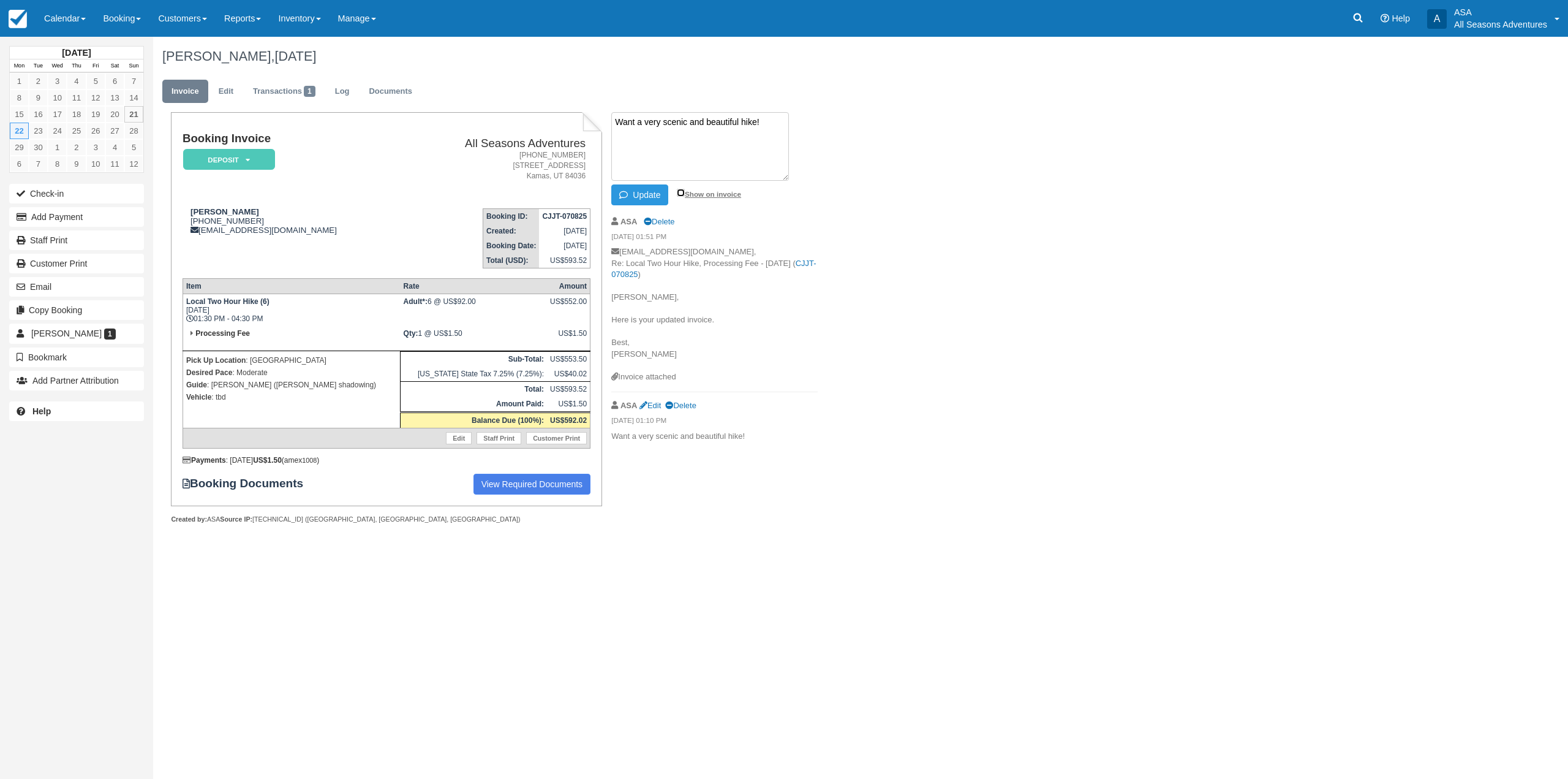
click at [680, 194] on input "Show on invoice" at bounding box center [680, 193] width 8 height 8
checkbox input "true"
click at [643, 196] on button "Update" at bounding box center [639, 195] width 57 height 21
